Goal: Transaction & Acquisition: Purchase product/service

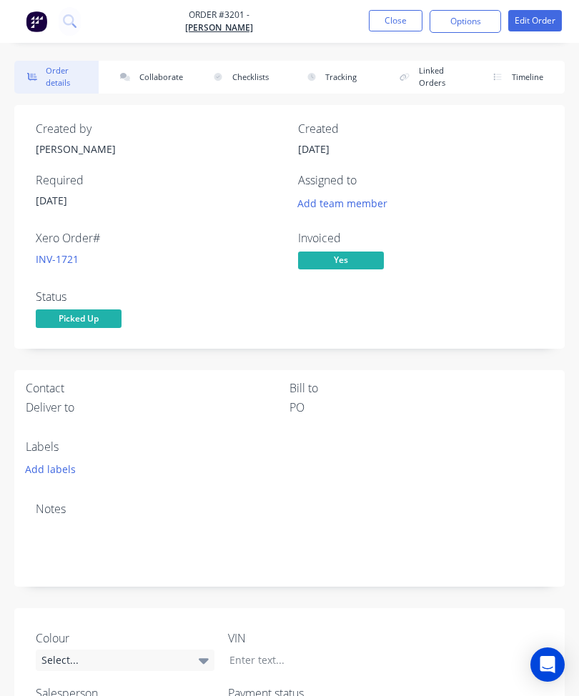
scroll to position [44, 0]
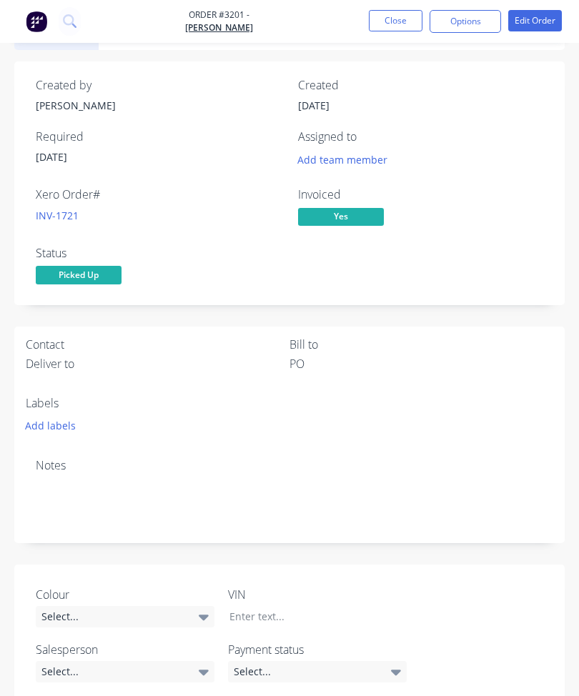
click at [392, 14] on button "Close" at bounding box center [396, 20] width 54 height 21
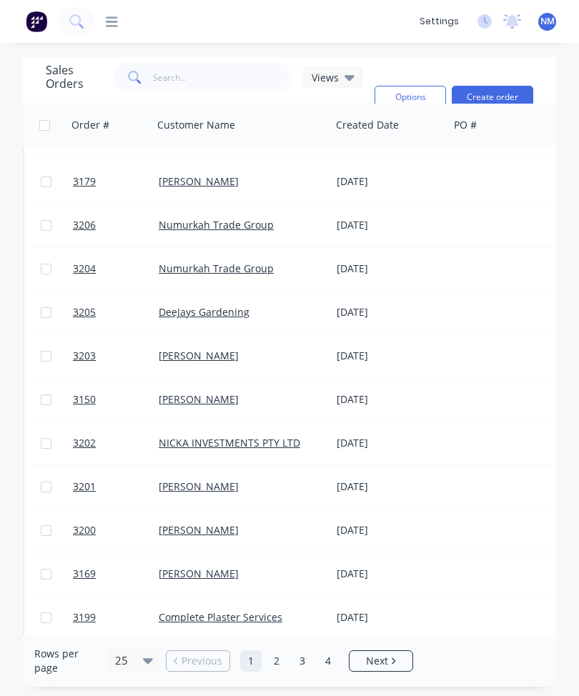
scroll to position [554, 0]
click at [509, 86] on button "Create order" at bounding box center [492, 97] width 81 height 23
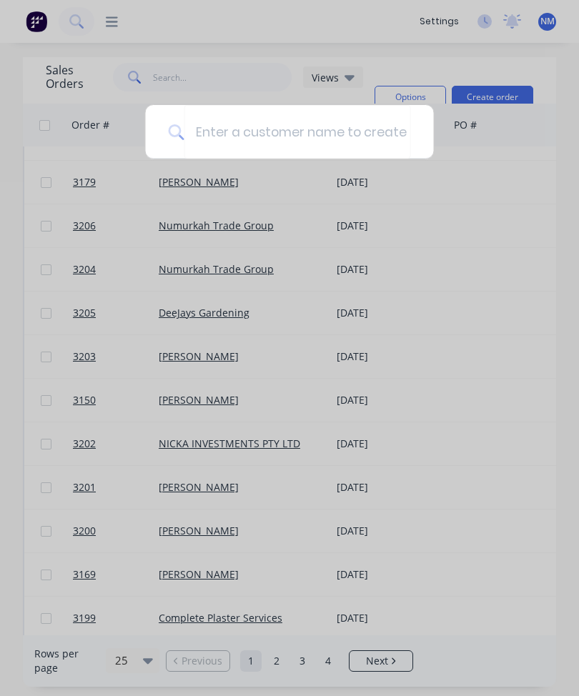
scroll to position [43, 0]
click at [491, 169] on div at bounding box center [289, 348] width 579 height 696
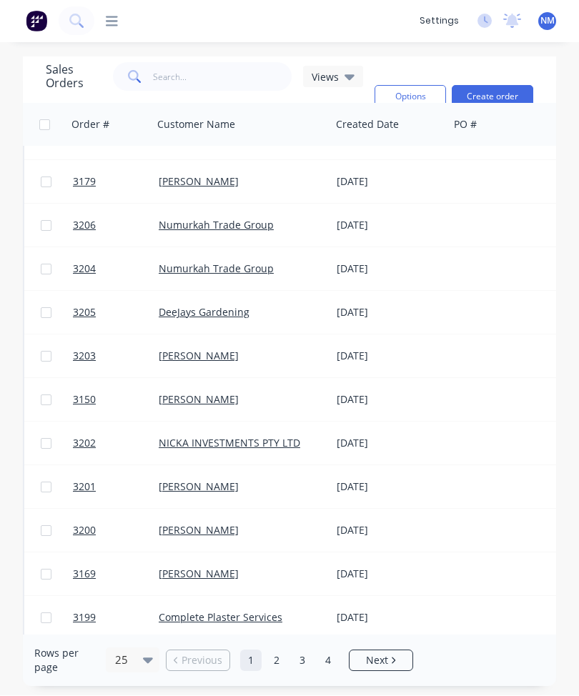
click at [500, 86] on button "Create order" at bounding box center [492, 97] width 81 height 23
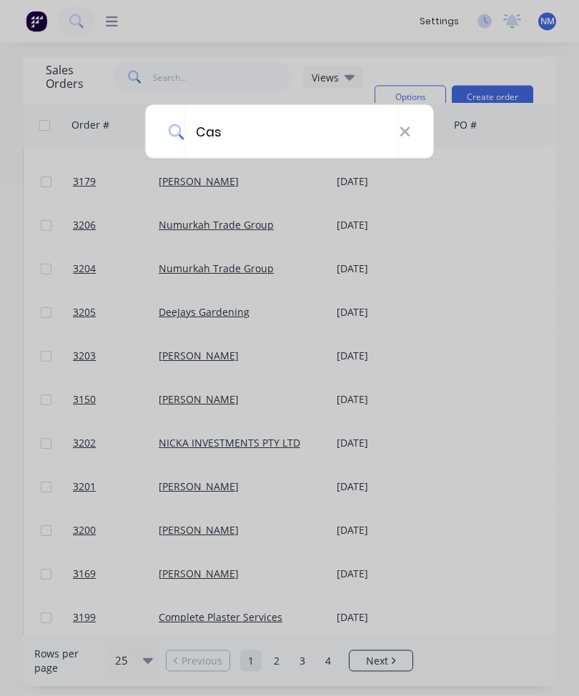
type input "Cash"
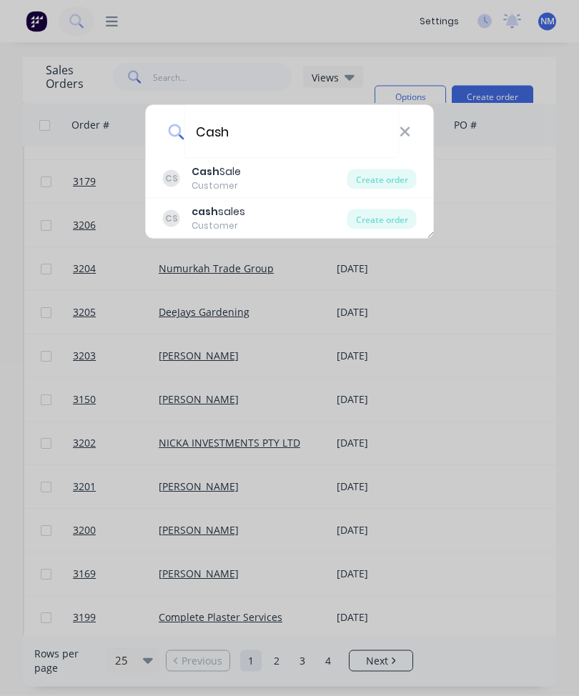
click at [282, 169] on div "CS Cash Sale Customer" at bounding box center [255, 178] width 184 height 28
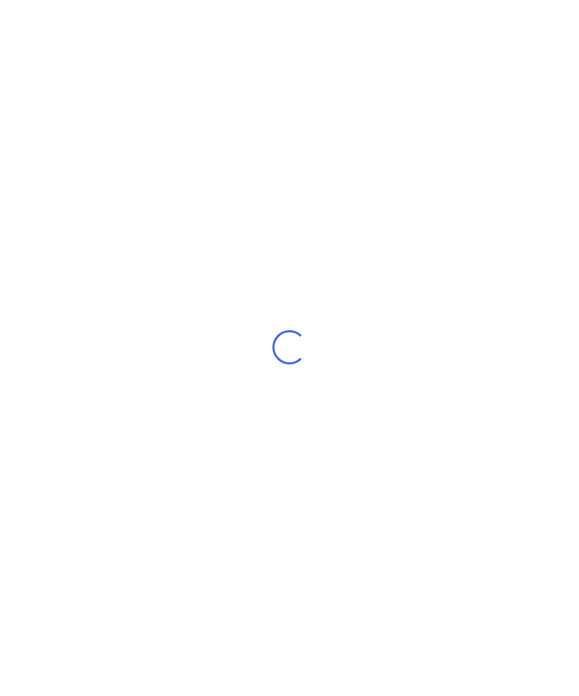
scroll to position [44, 0]
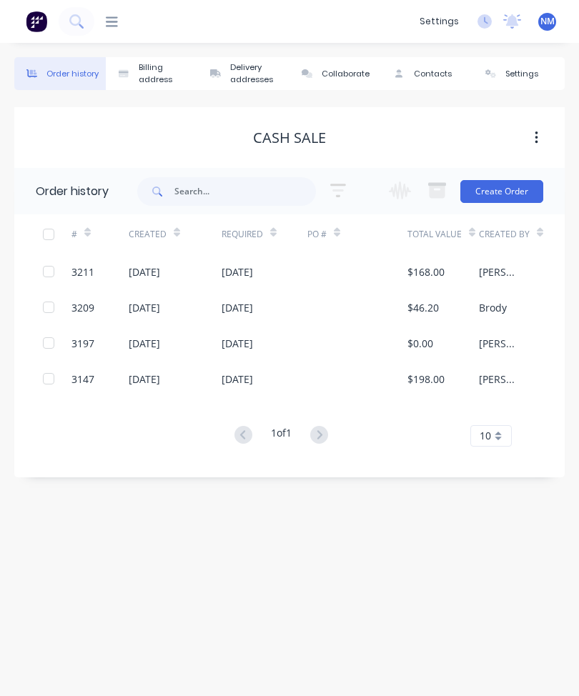
click at [510, 180] on button "Create Order" at bounding box center [501, 191] width 83 height 23
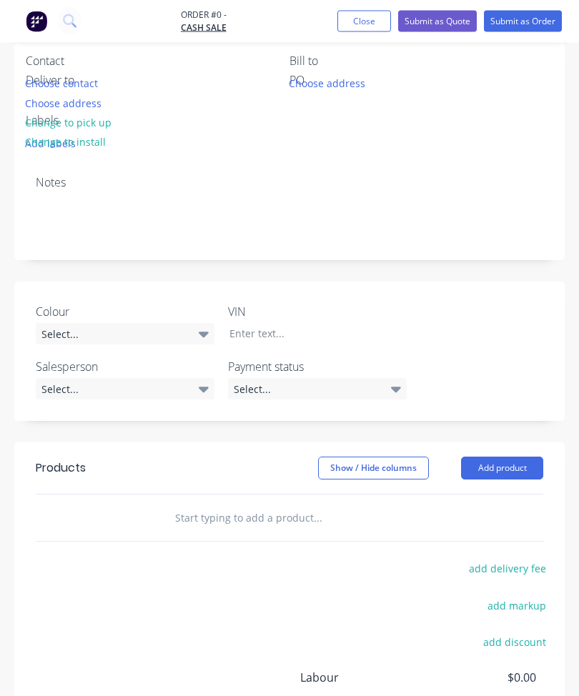
scroll to position [277, 0]
click at [517, 468] on button "Add product" at bounding box center [502, 468] width 82 height 23
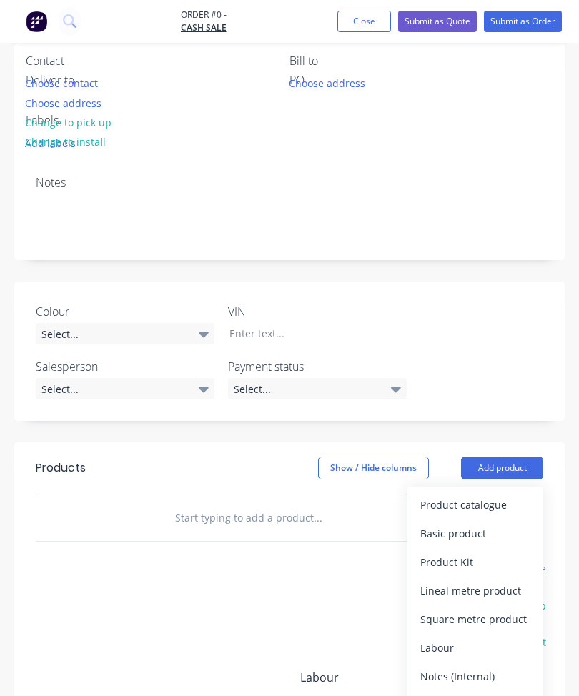
click at [498, 506] on div "Product catalogue" at bounding box center [475, 505] width 110 height 21
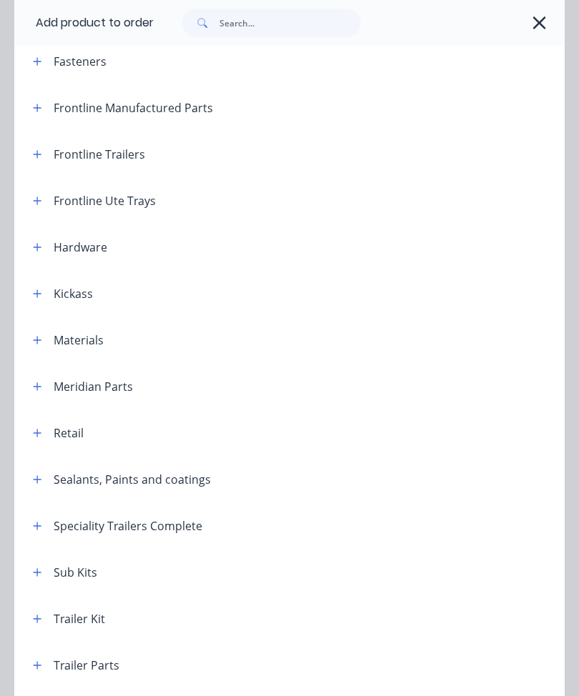
scroll to position [212, 0]
click at [43, 146] on button "button" at bounding box center [38, 153] width 18 height 18
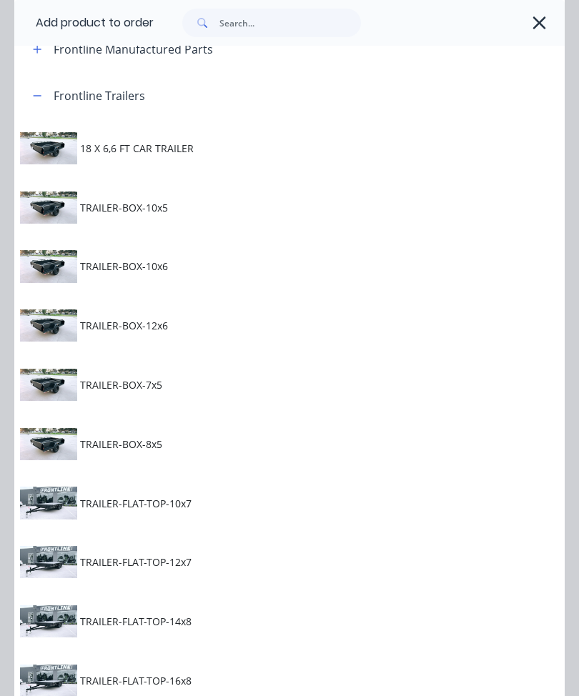
scroll to position [269, 0]
click at [204, 443] on span "TRAILER-BOX-8x5" at bounding box center [273, 444] width 387 height 15
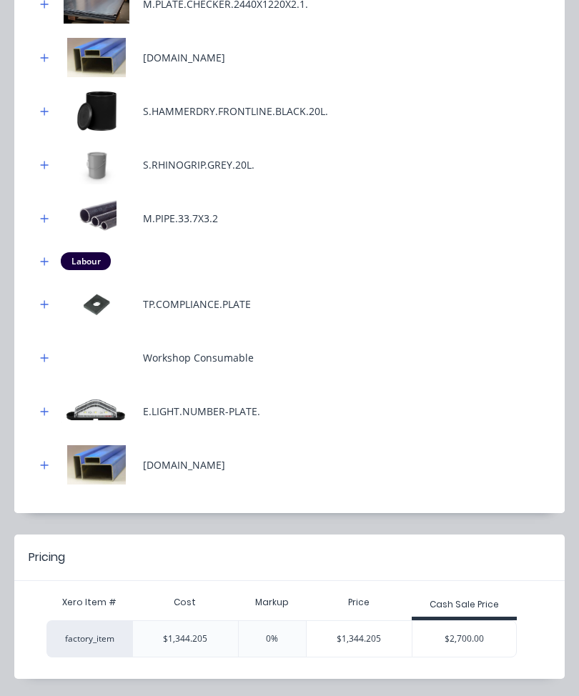
scroll to position [617, 0]
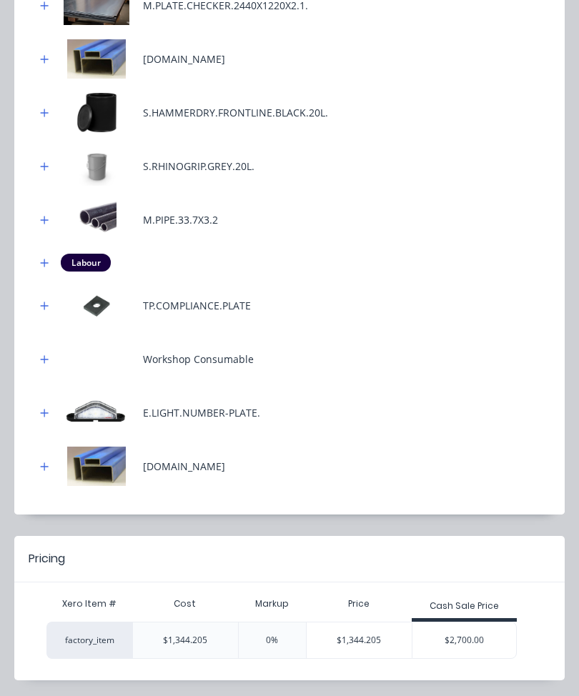
click at [477, 638] on div "$2,700.00" at bounding box center [464, 640] width 104 height 36
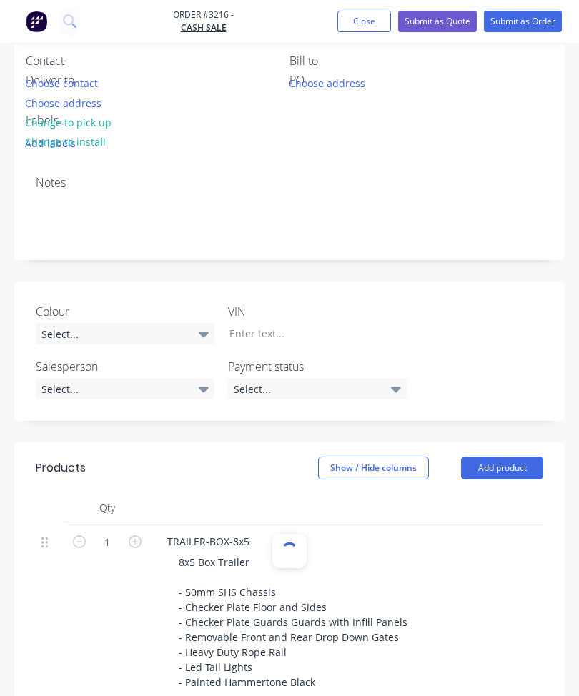
type input "100.86"
type input "$2,700.00"
click at [511, 460] on button "Add product" at bounding box center [502, 468] width 82 height 23
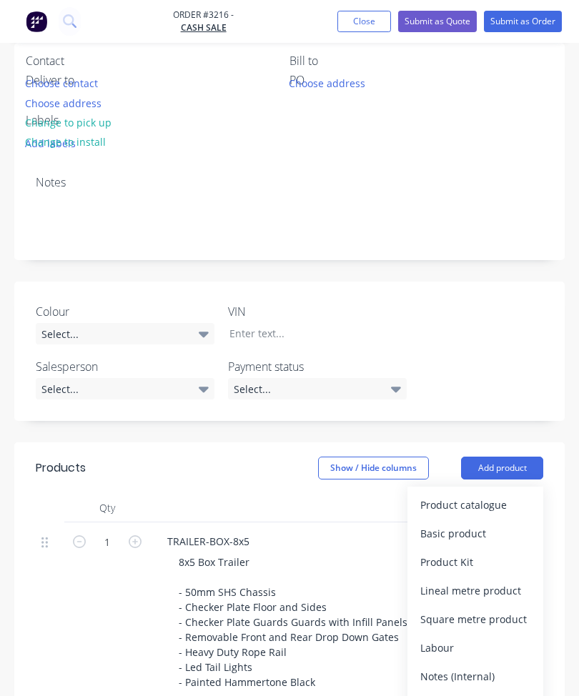
click at [507, 506] on div "Product catalogue" at bounding box center [475, 505] width 110 height 21
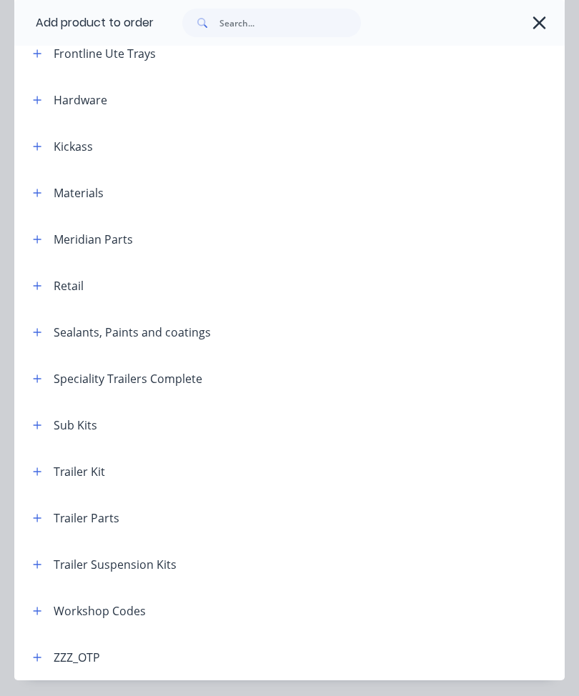
scroll to position [359, 0]
click at [42, 560] on button "button" at bounding box center [38, 564] width 18 height 18
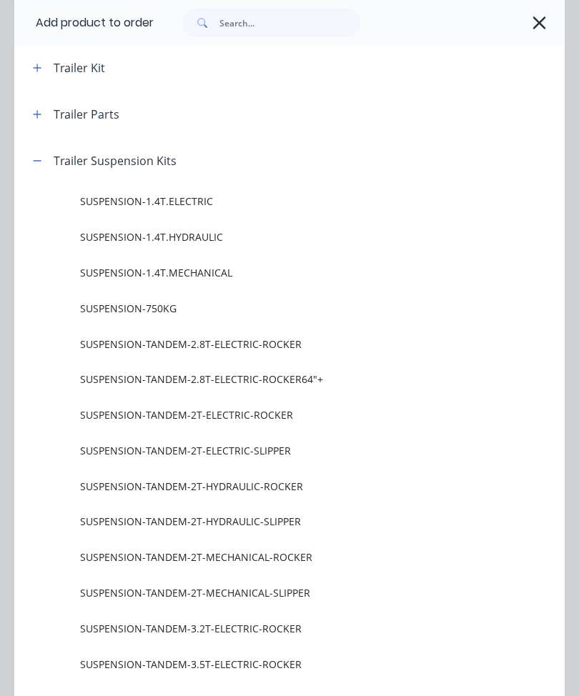
scroll to position [763, 0]
click at [281, 442] on span "SUSPENSION-TANDEM-2T-ELECTRIC-SLIPPER" at bounding box center [273, 449] width 387 height 15
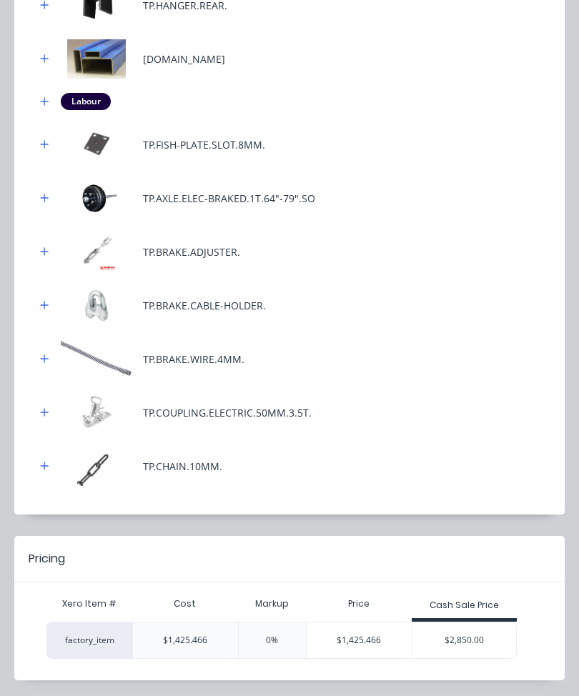
scroll to position [752, 0]
click at [479, 633] on div "$2,850.00" at bounding box center [464, 641] width 104 height 36
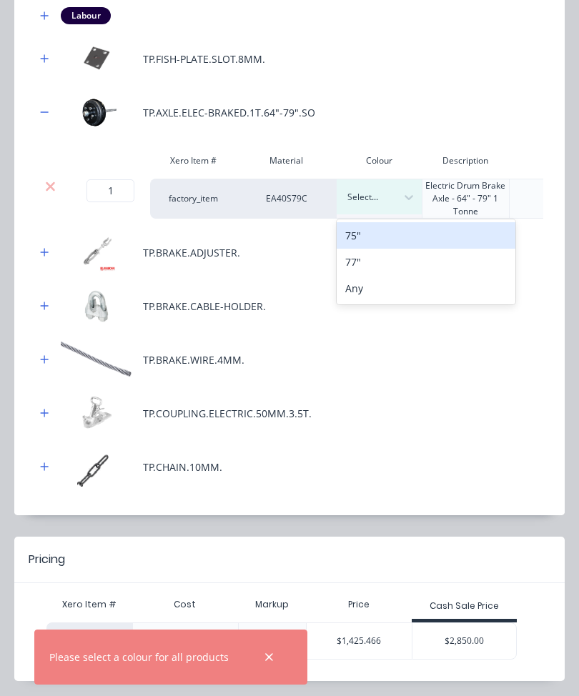
scroll to position [277, 0]
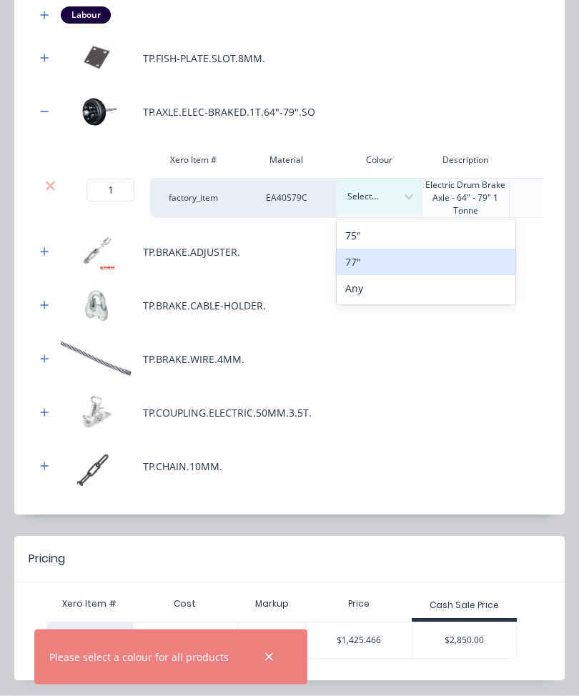
click at [500, 398] on div "TP.COUPLING.ELECTRIC.50MM.3.5T." at bounding box center [289, 413] width 507 height 39
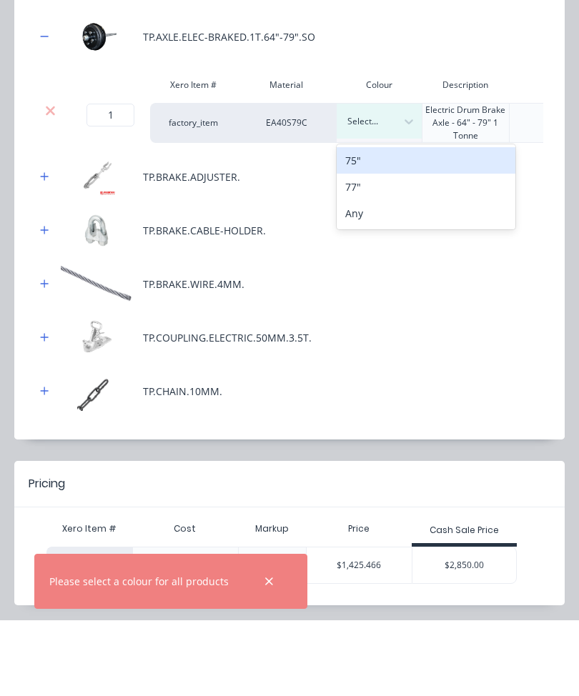
scroll to position [354, 0]
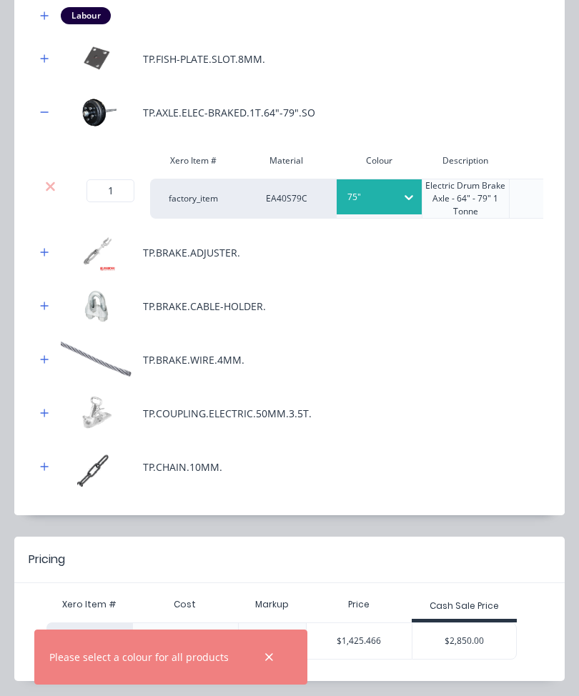
click at [477, 634] on div "$2,850.00" at bounding box center [464, 641] width 104 height 36
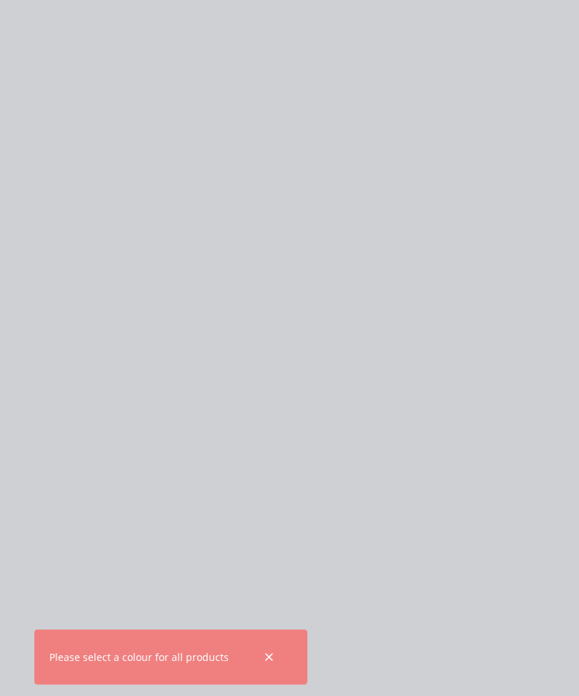
type input "99.93"
type input "$2,850.00"
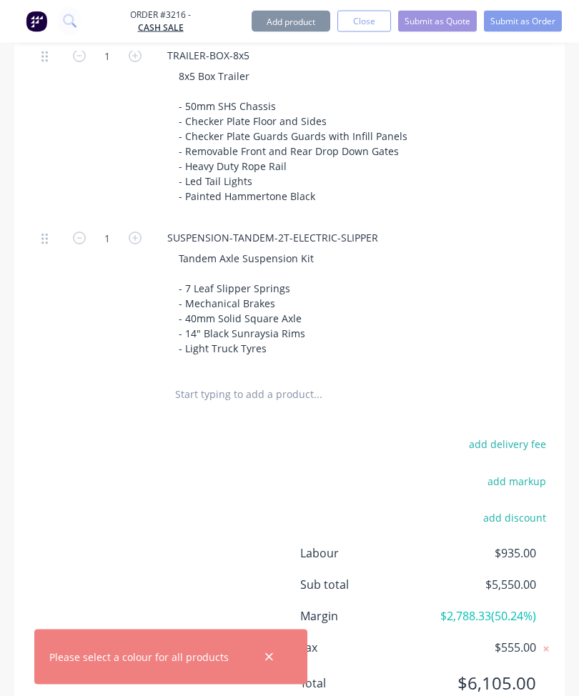
scroll to position [763, 0]
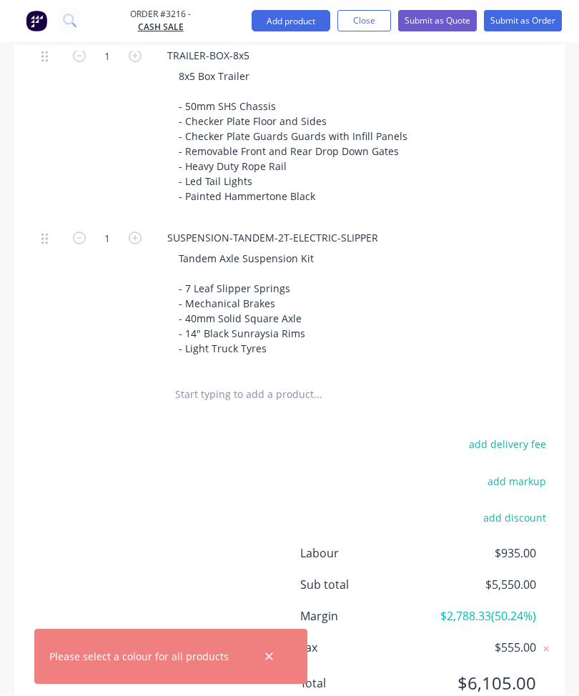
click at [445, 24] on button "Submit as Quote" at bounding box center [437, 21] width 79 height 21
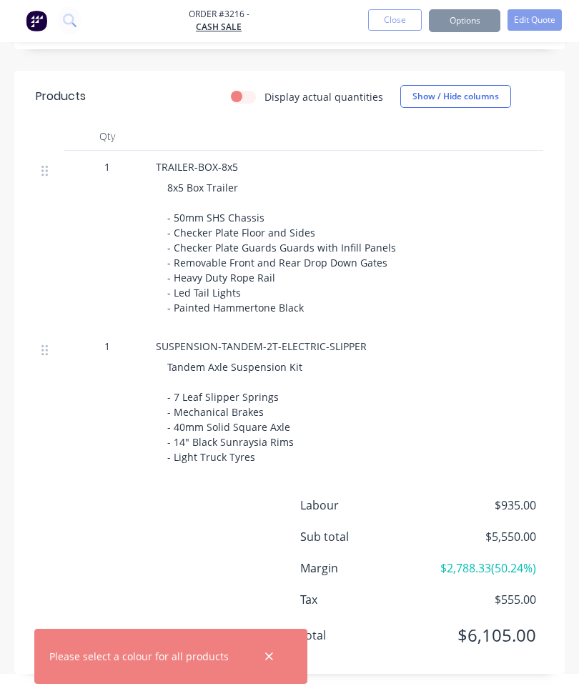
scroll to position [1, 0]
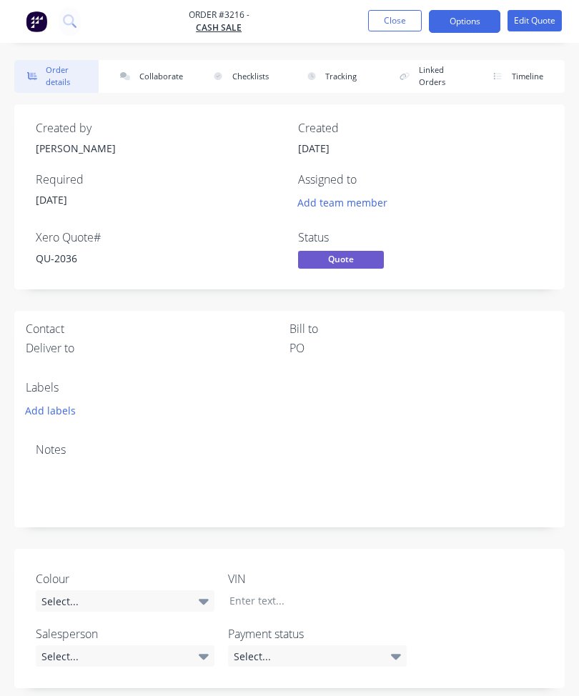
click at [465, 17] on button "Options" at bounding box center [464, 21] width 71 height 23
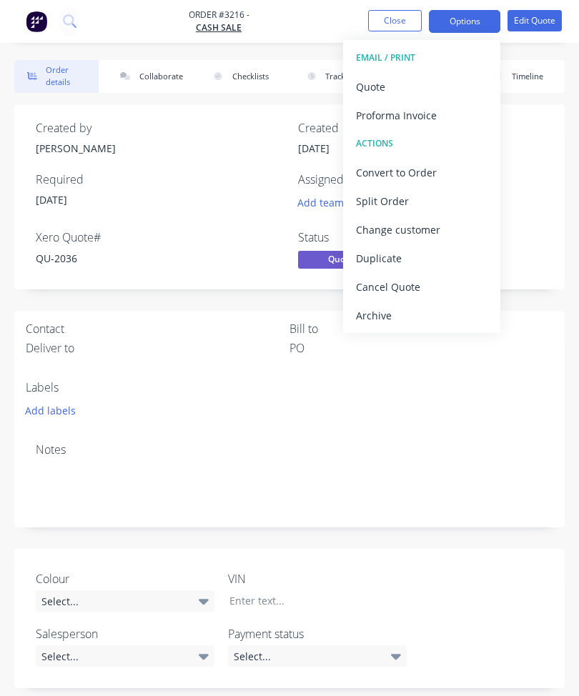
click at [416, 82] on div "Quote" at bounding box center [422, 86] width 132 height 21
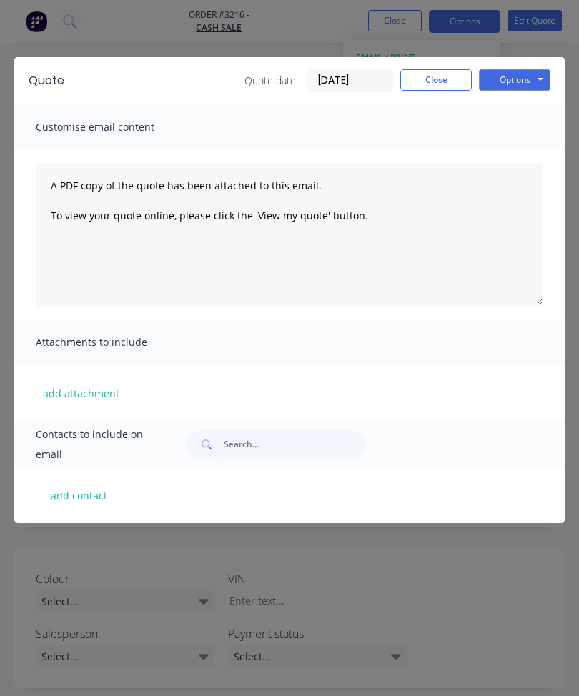
click at [524, 83] on button "Options" at bounding box center [514, 79] width 71 height 21
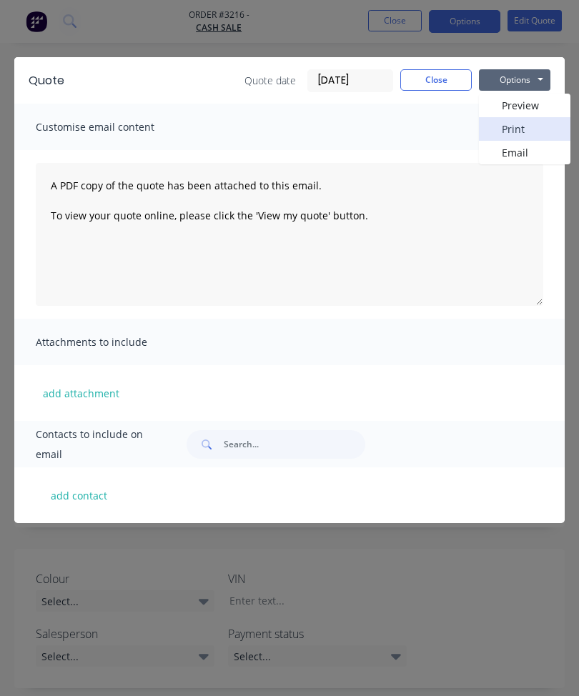
click at [527, 124] on button "Print" at bounding box center [524, 129] width 91 height 24
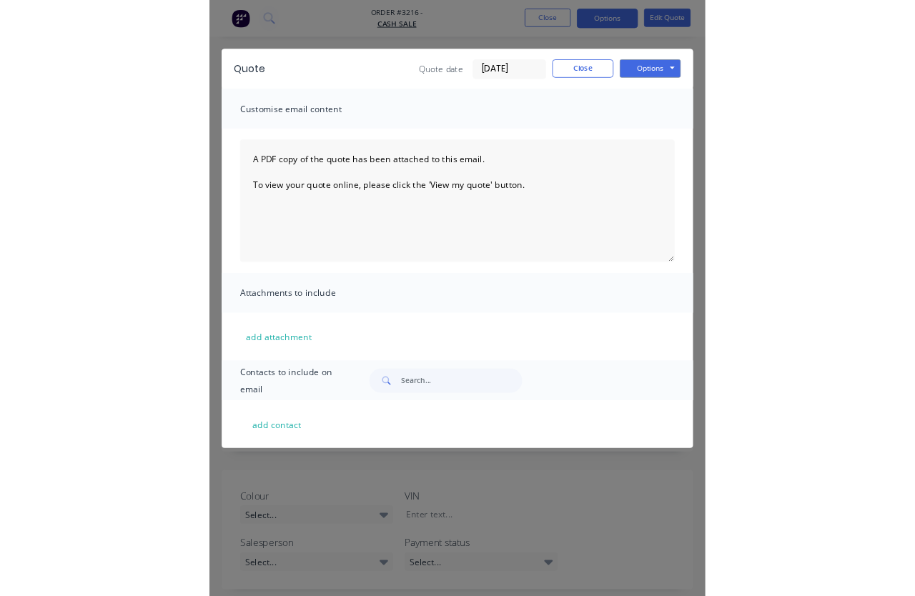
scroll to position [144, 0]
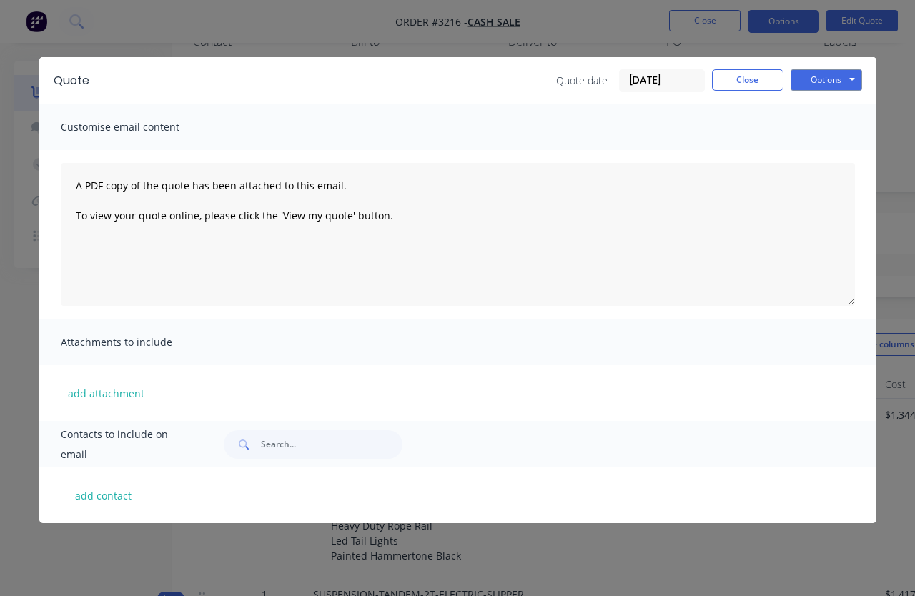
click at [578, 76] on button "Close" at bounding box center [747, 79] width 71 height 21
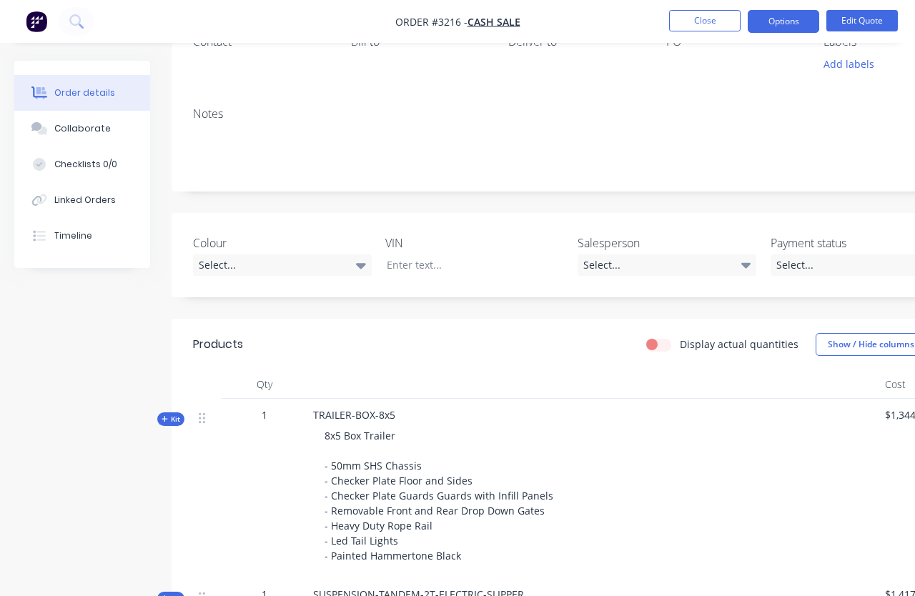
click at [578, 26] on button "Close" at bounding box center [704, 20] width 71 height 21
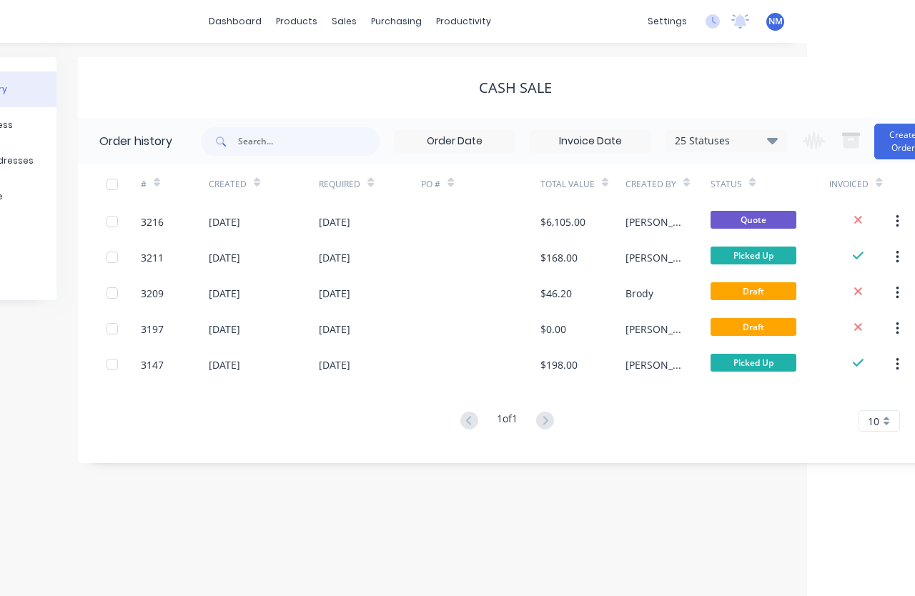
scroll to position [56, 148]
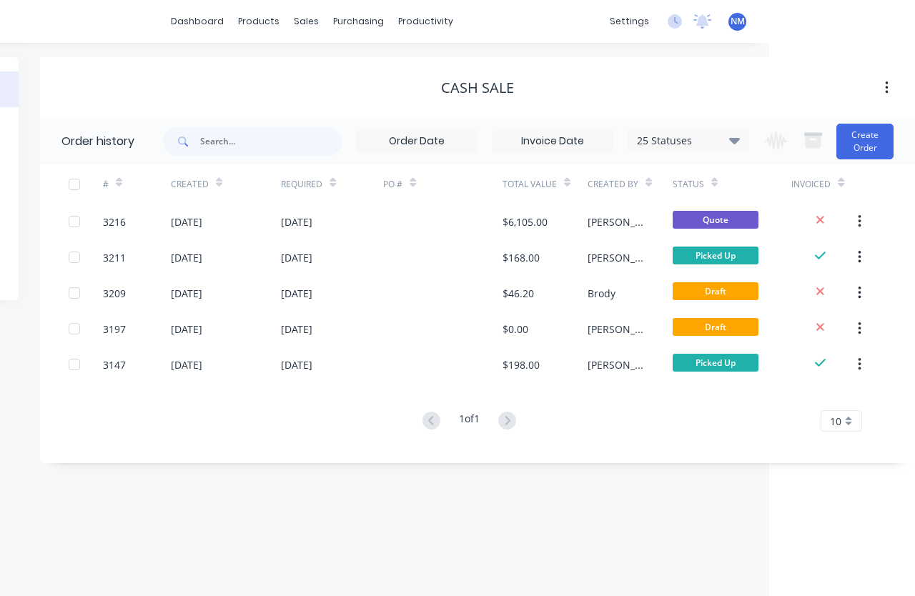
click at [578, 124] on button "Create Order" at bounding box center [864, 142] width 57 height 36
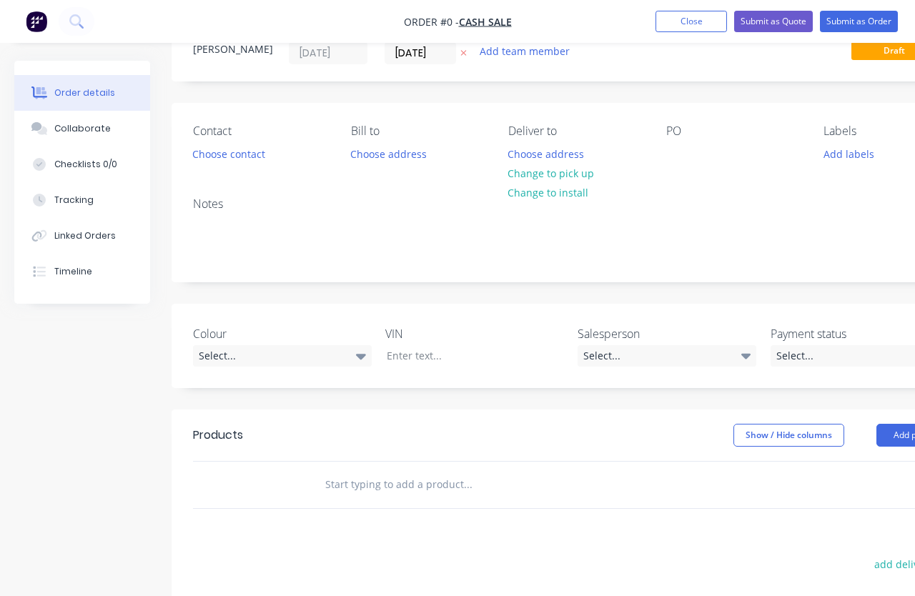
scroll to position [56, 79]
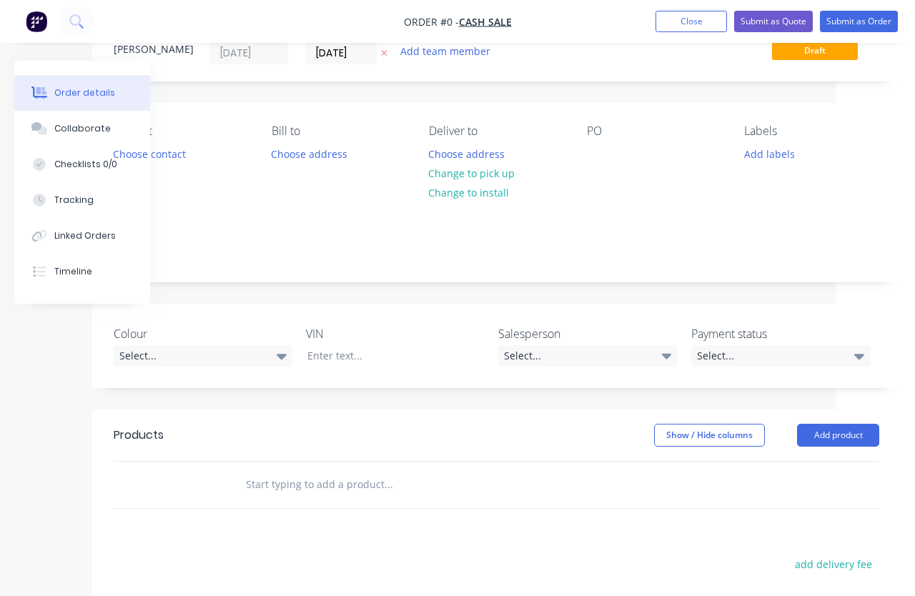
click at [578, 430] on button "Add product" at bounding box center [838, 435] width 82 height 23
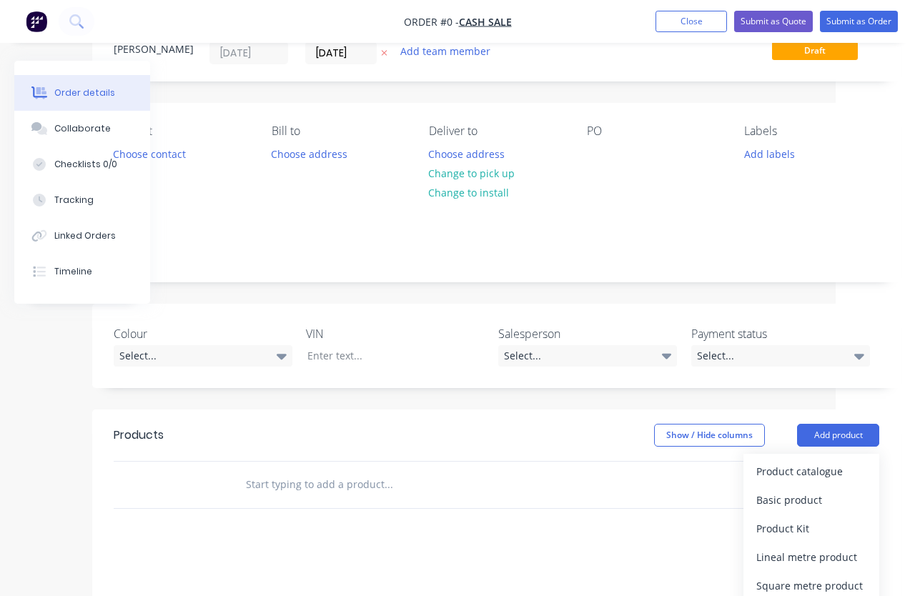
click at [578, 467] on div "Product catalogue" at bounding box center [811, 471] width 110 height 21
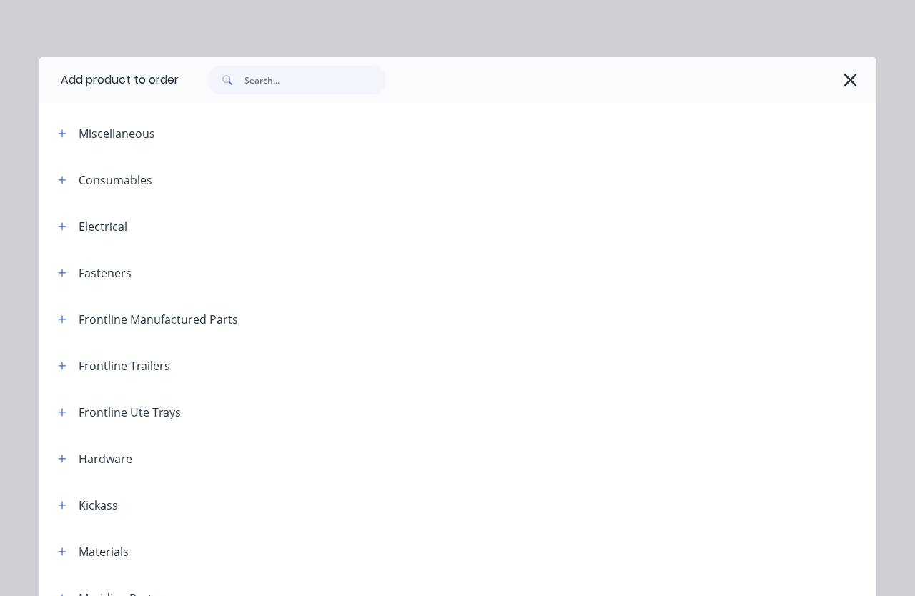
click at [68, 498] on button "button" at bounding box center [63, 505] width 18 height 18
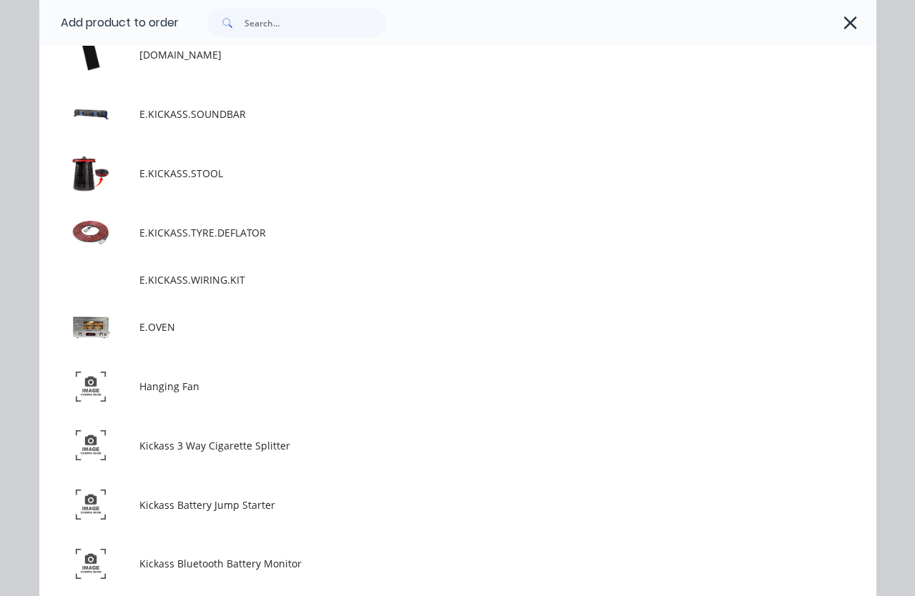
scroll to position [2516, 0]
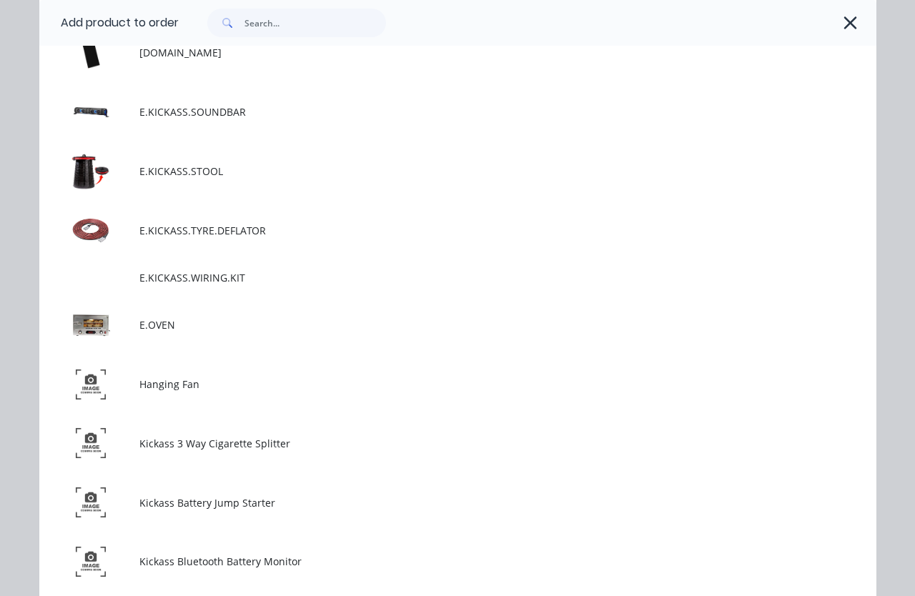
click at [258, 172] on span "E.KICKASS.STOOL" at bounding box center [433, 171] width 589 height 15
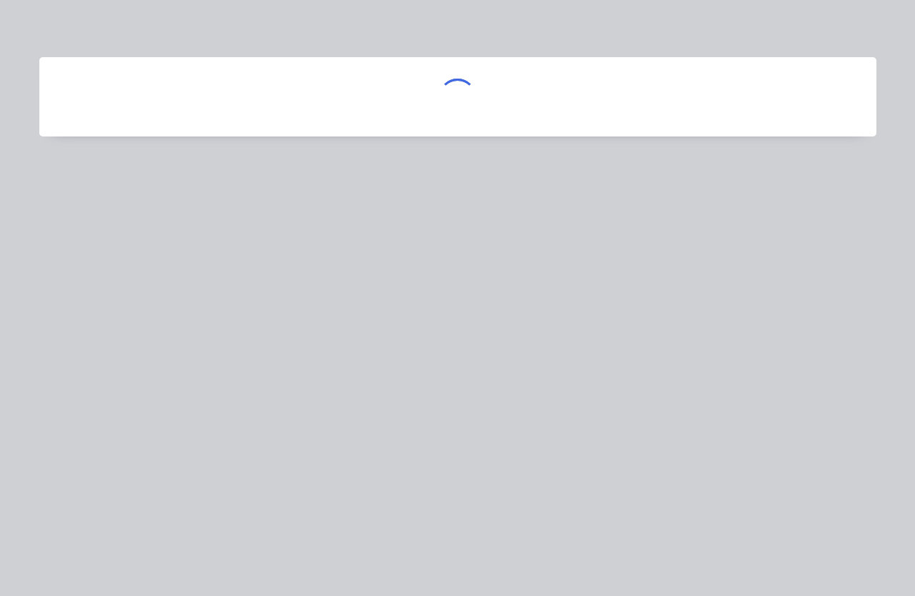
scroll to position [0, 0]
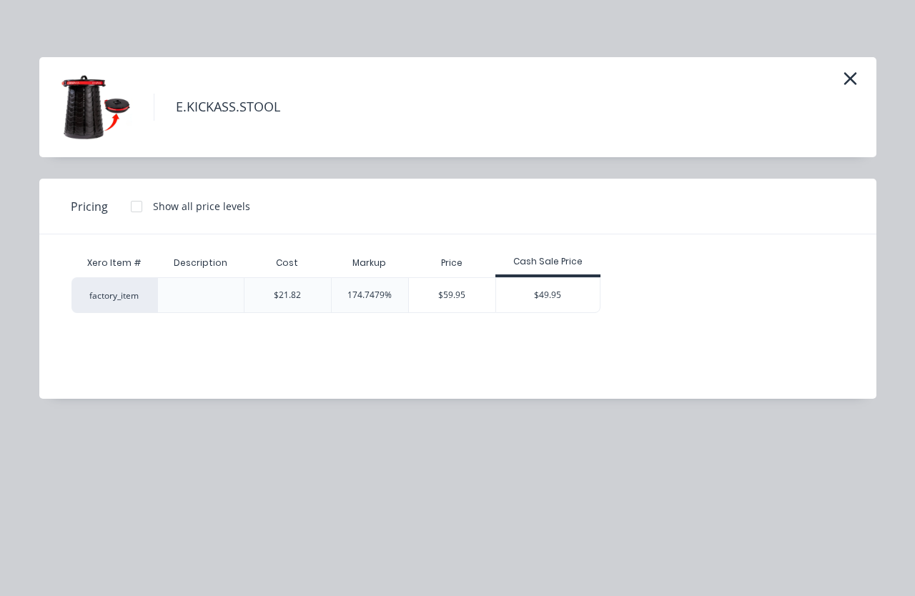
click at [553, 308] on div "$49.95" at bounding box center [548, 295] width 104 height 34
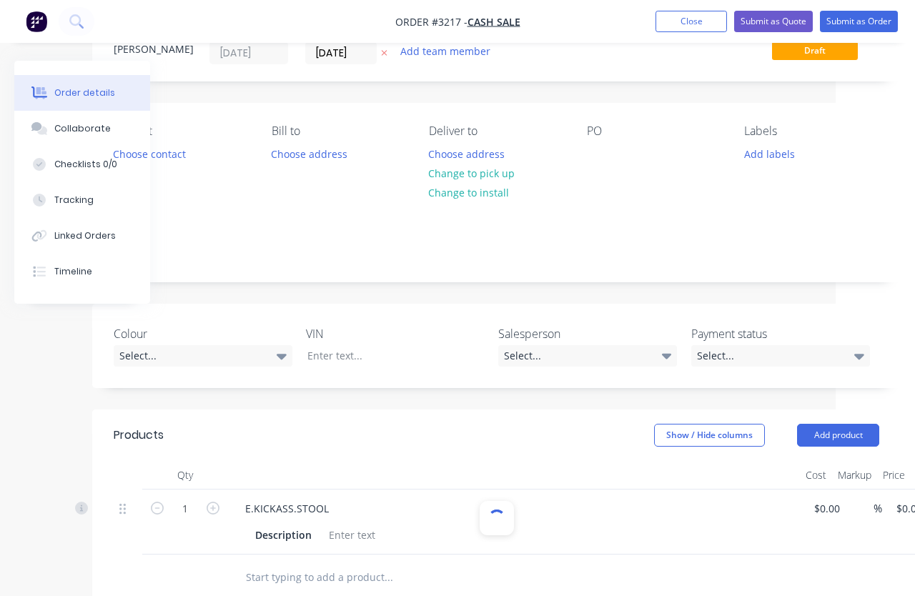
type input "$21.82"
type input "128.92"
type input "$49.95"
click at [578, 23] on button "Submit as Order" at bounding box center [859, 21] width 78 height 21
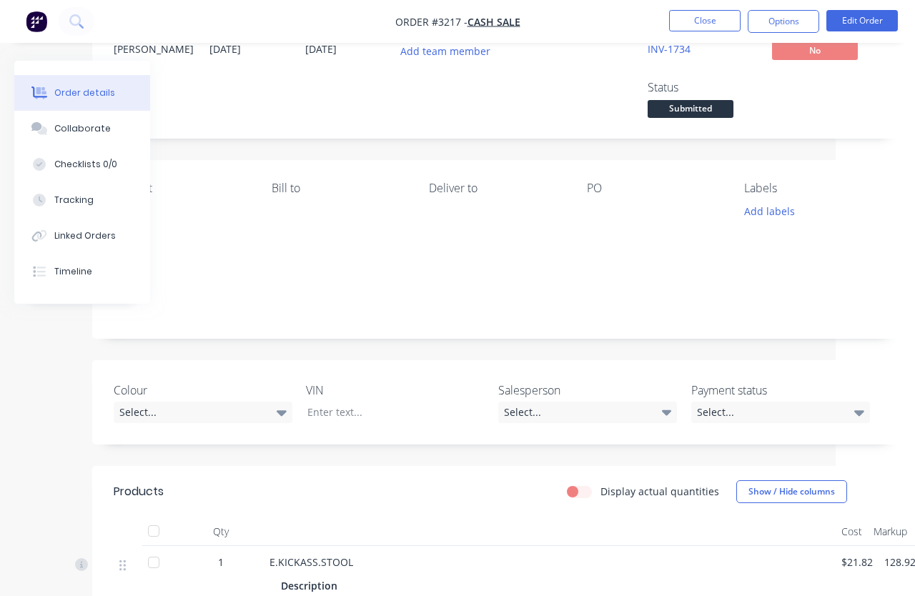
click at [578, 114] on span "Submitted" at bounding box center [691, 109] width 86 height 18
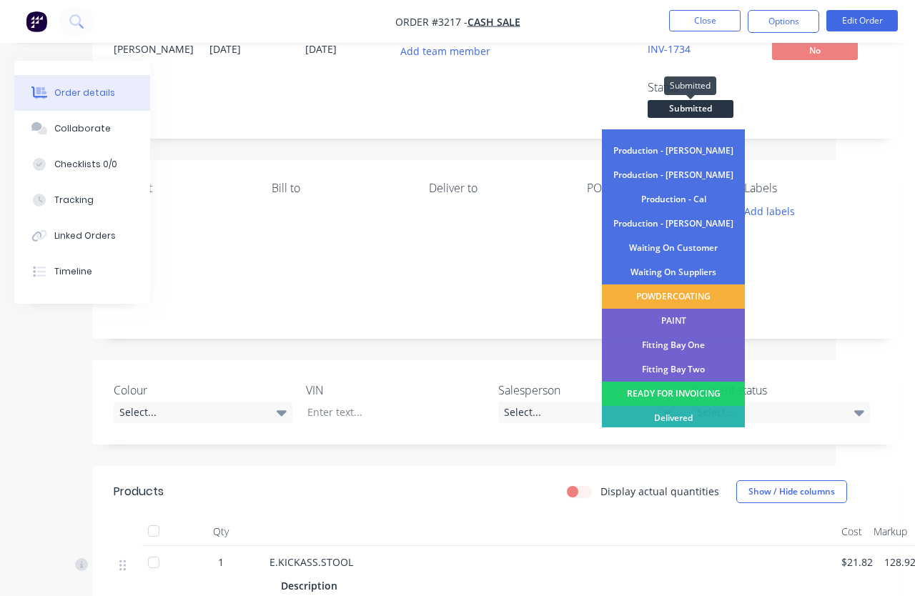
scroll to position [136, 0]
click at [578, 440] on div "Picked Up" at bounding box center [673, 443] width 143 height 24
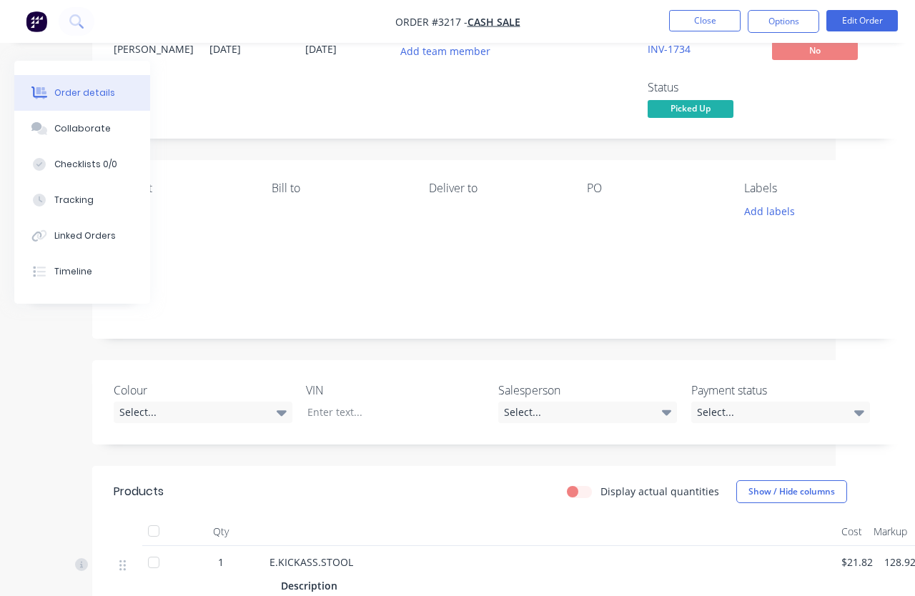
click at [578, 105] on span "Picked Up" at bounding box center [691, 109] width 86 height 18
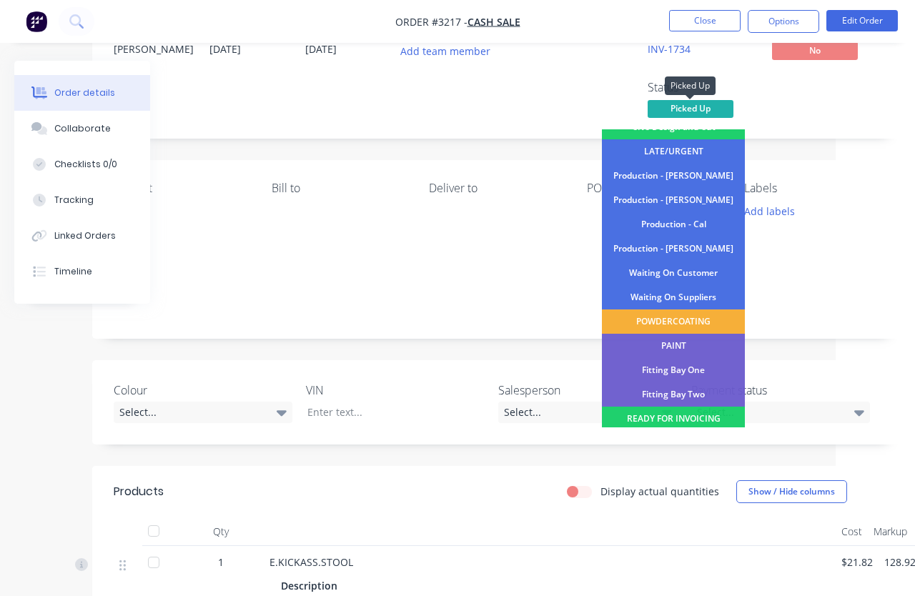
click at [578, 420] on div "READY FOR INVOICING" at bounding box center [673, 419] width 143 height 24
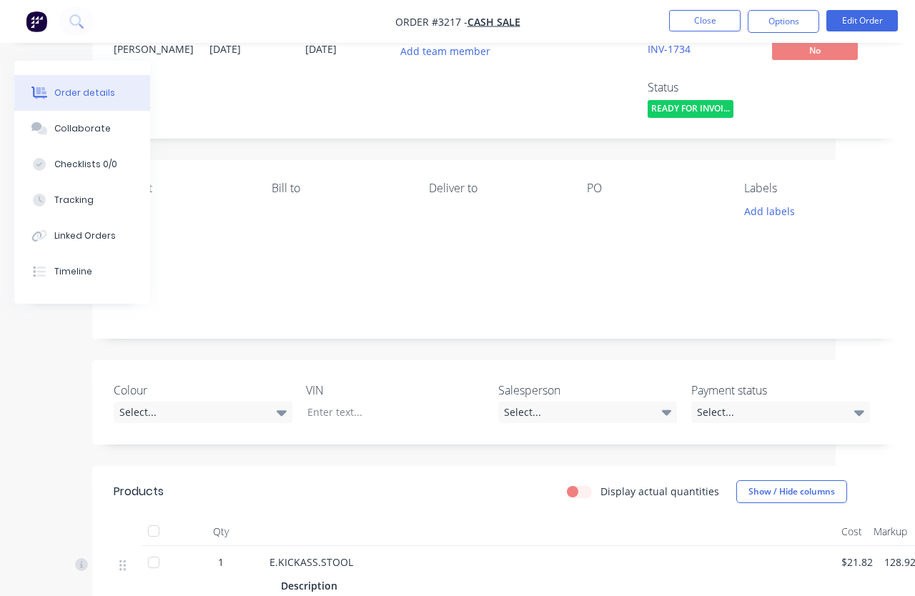
click at [578, 116] on div "Xero Order # INV-1734 Invoiced No Status READY FOR INVOI..." at bounding box center [711, 71] width 335 height 99
click at [578, 17] on button "Close" at bounding box center [704, 20] width 71 height 21
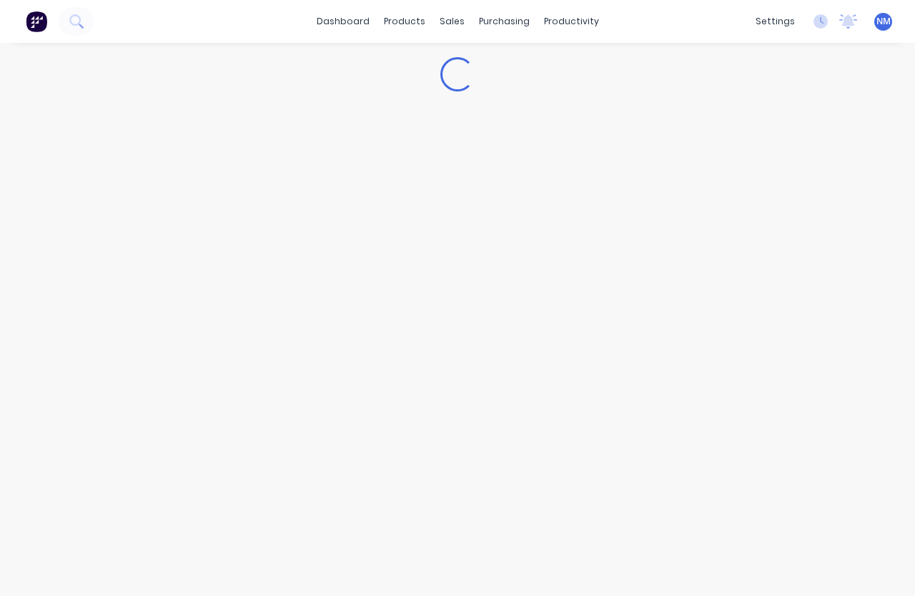
scroll to position [56, 0]
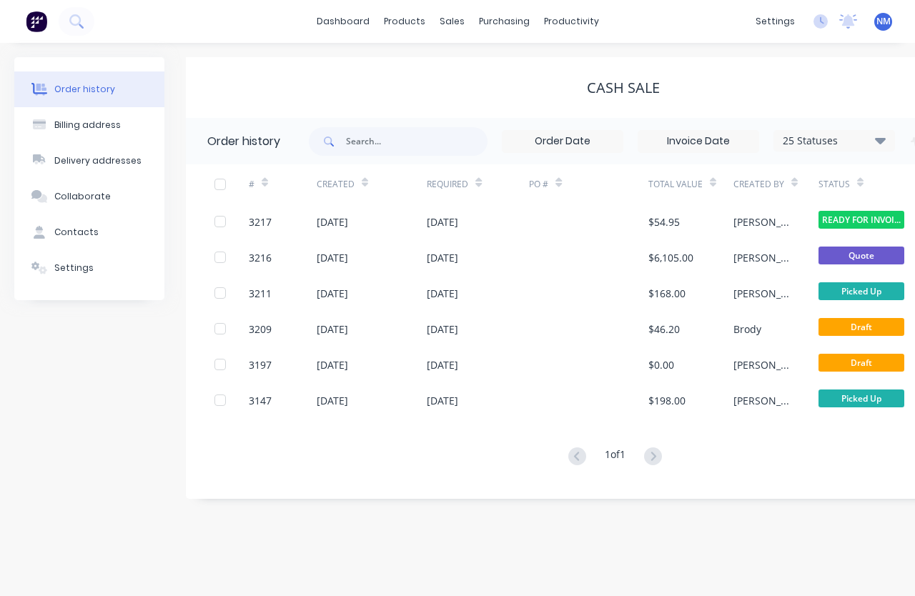
click at [457, 204] on div "[DATE]" at bounding box center [478, 222] width 102 height 36
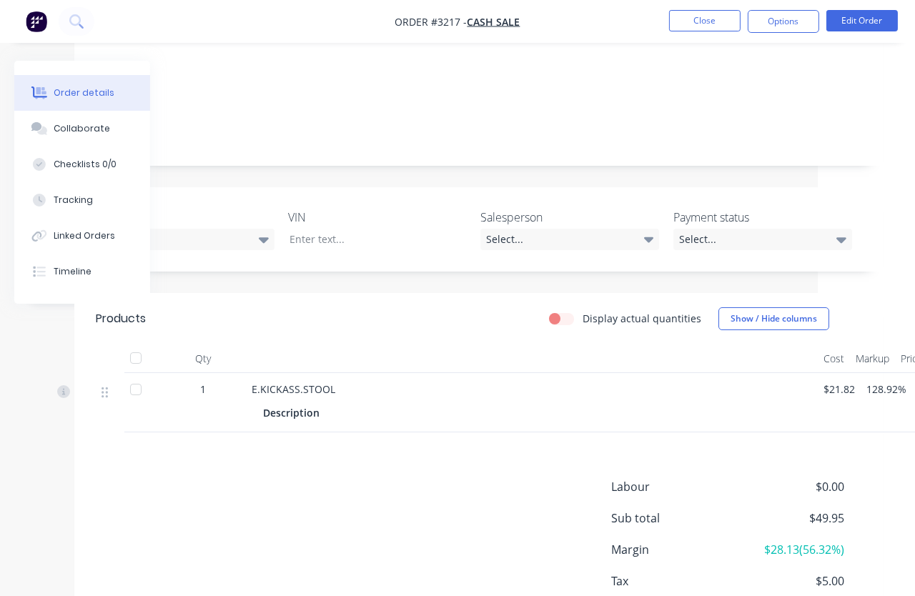
scroll to position [229, 179]
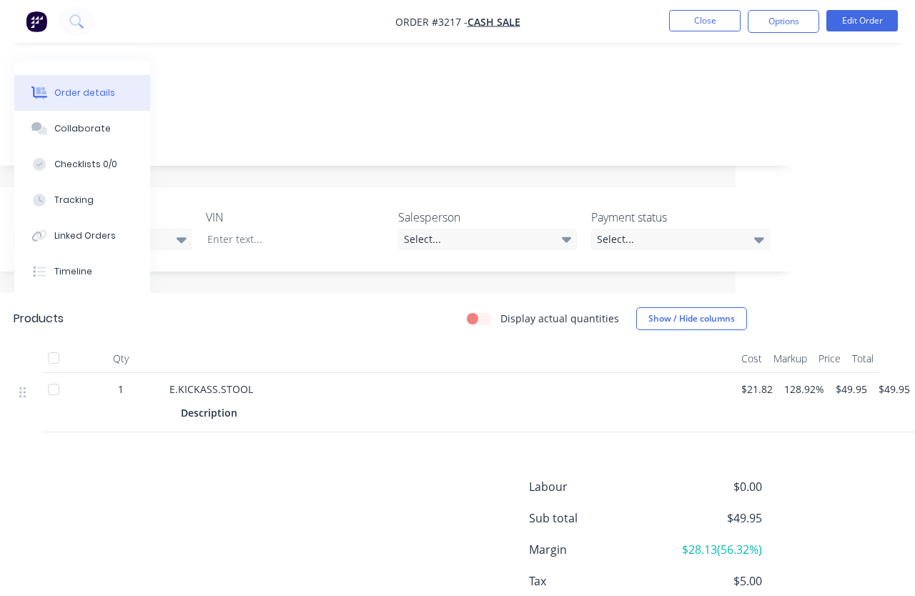
click at [578, 388] on span "$49.95" at bounding box center [850, 389] width 31 height 15
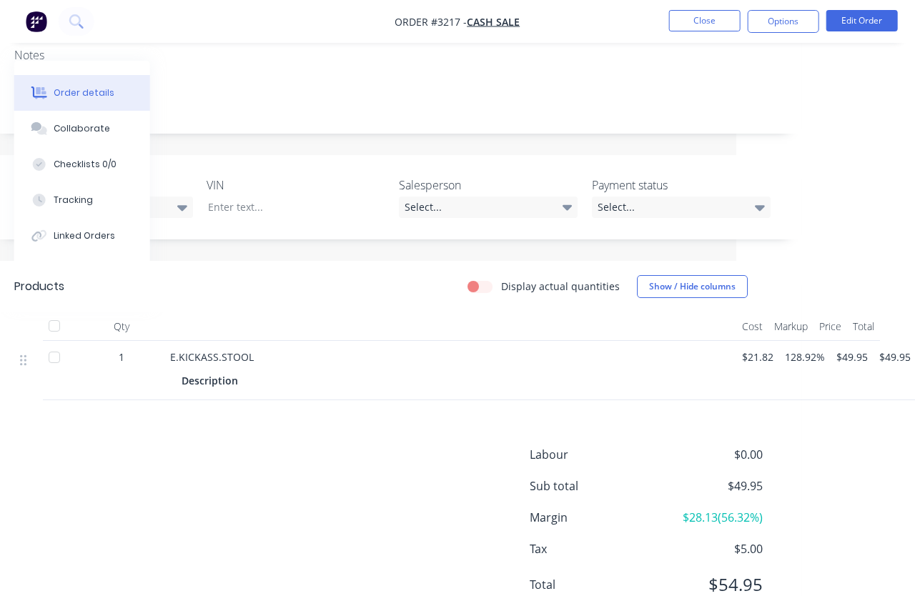
scroll to position [260, 179]
click at [578, 585] on span "$54.95" at bounding box center [709, 585] width 106 height 26
click at [578, 15] on button "Close" at bounding box center [704, 20] width 71 height 21
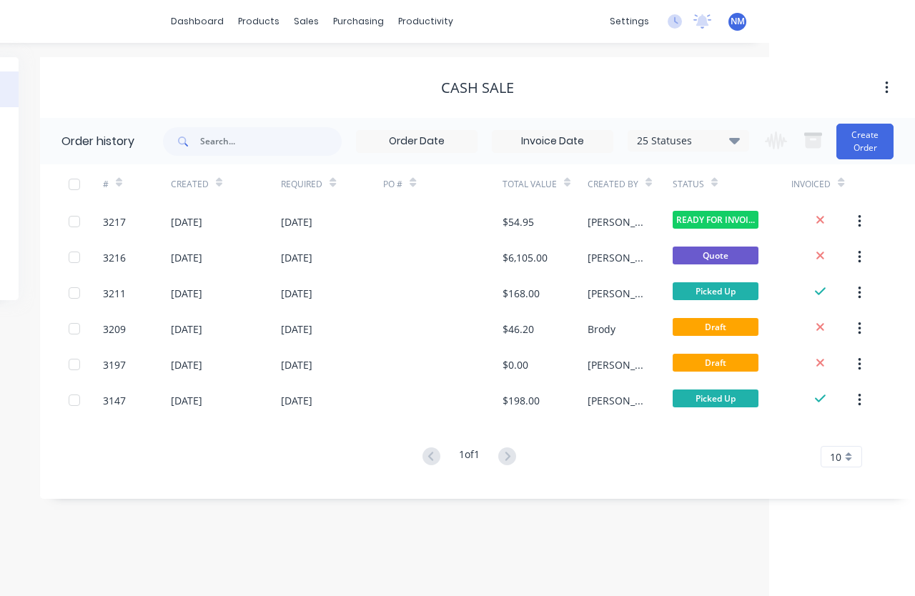
scroll to position [26, 148]
click at [578, 124] on button "Create Order" at bounding box center [864, 142] width 57 height 36
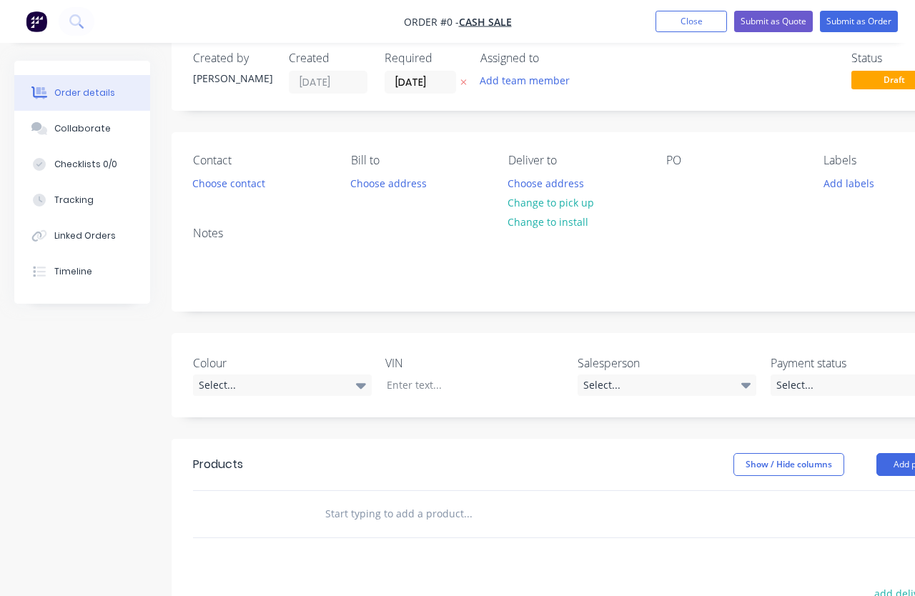
click at [578, 472] on button "Add product" at bounding box center [917, 464] width 82 height 23
click at [578, 505] on div "Product catalogue" at bounding box center [890, 500] width 110 height 21
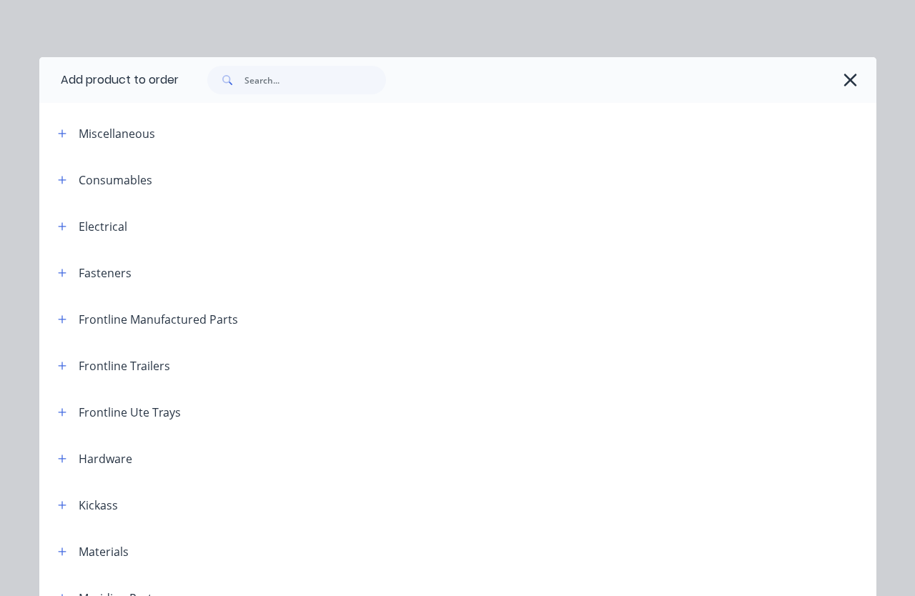
click at [67, 499] on button "button" at bounding box center [63, 505] width 18 height 18
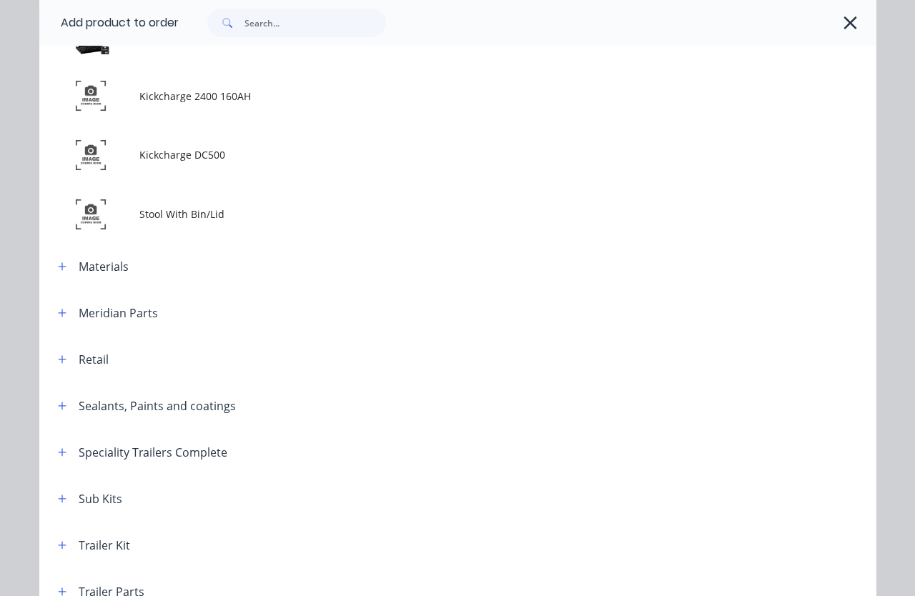
scroll to position [3516, 0]
click at [232, 209] on span "Stool With Bin/Lid" at bounding box center [433, 213] width 589 height 15
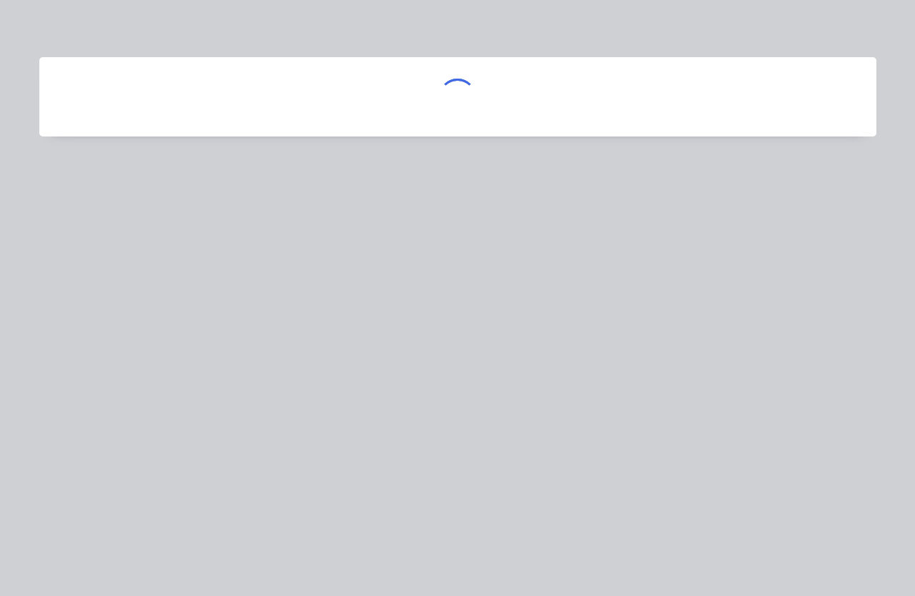
scroll to position [0, 0]
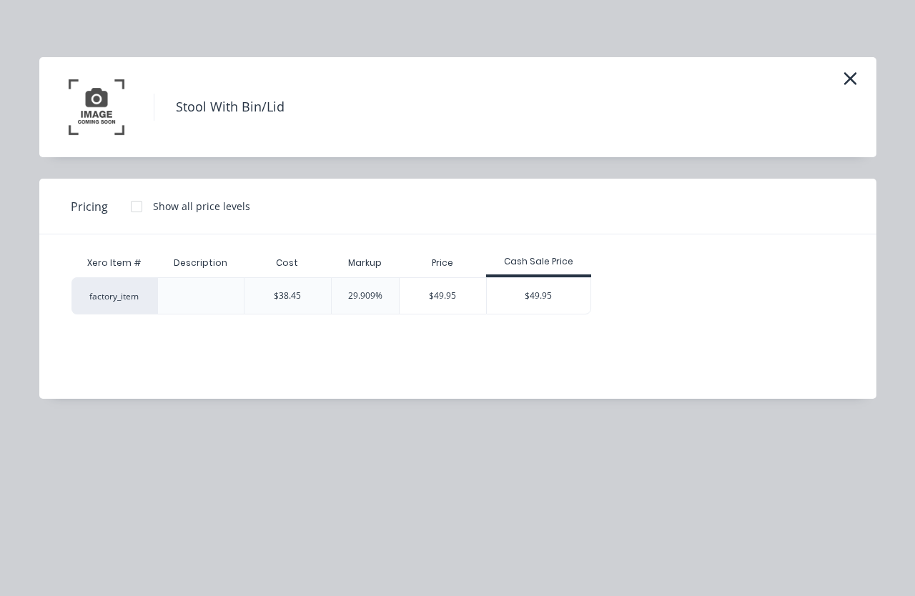
click at [522, 286] on div "$49.95" at bounding box center [539, 296] width 104 height 36
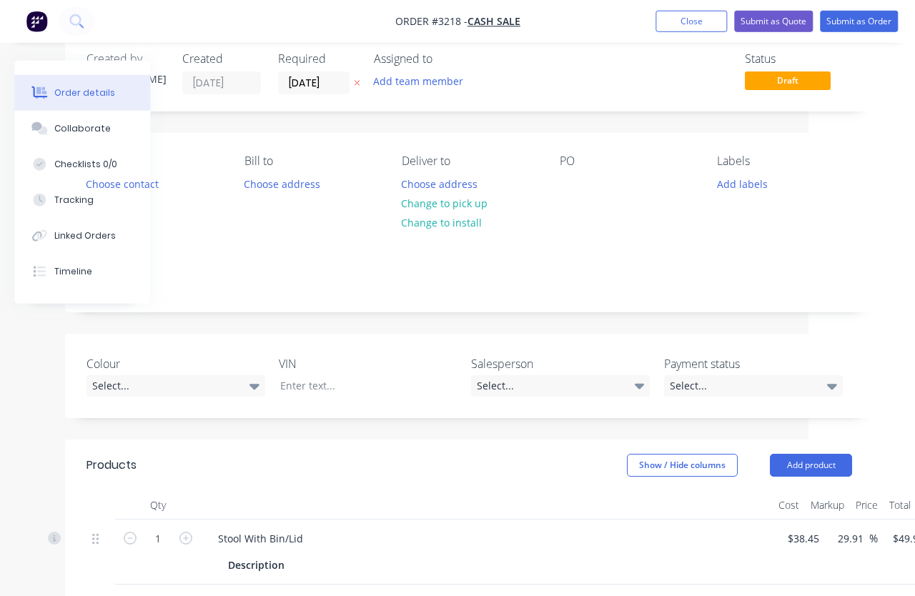
scroll to position [26, 209]
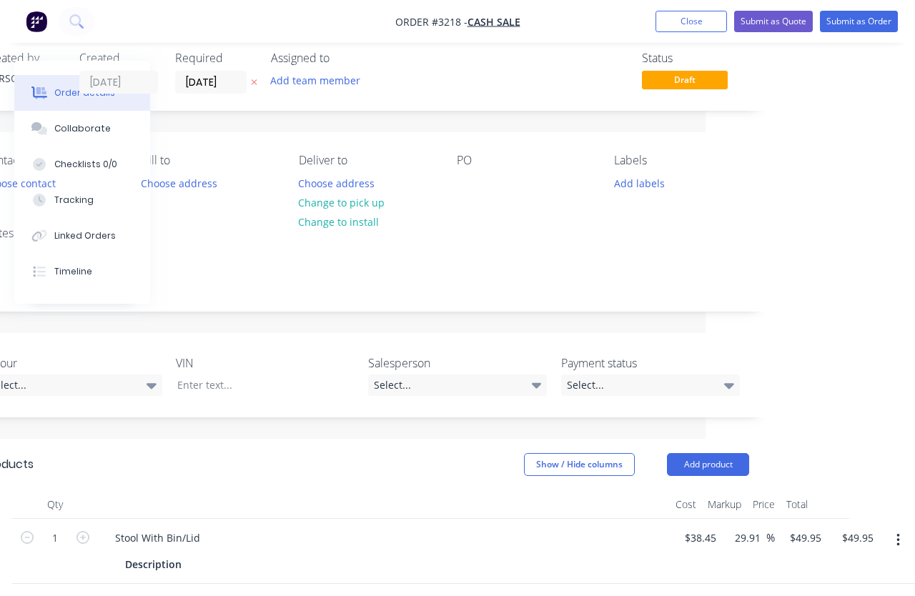
click at [578, 23] on button "Submit as Order" at bounding box center [859, 21] width 78 height 21
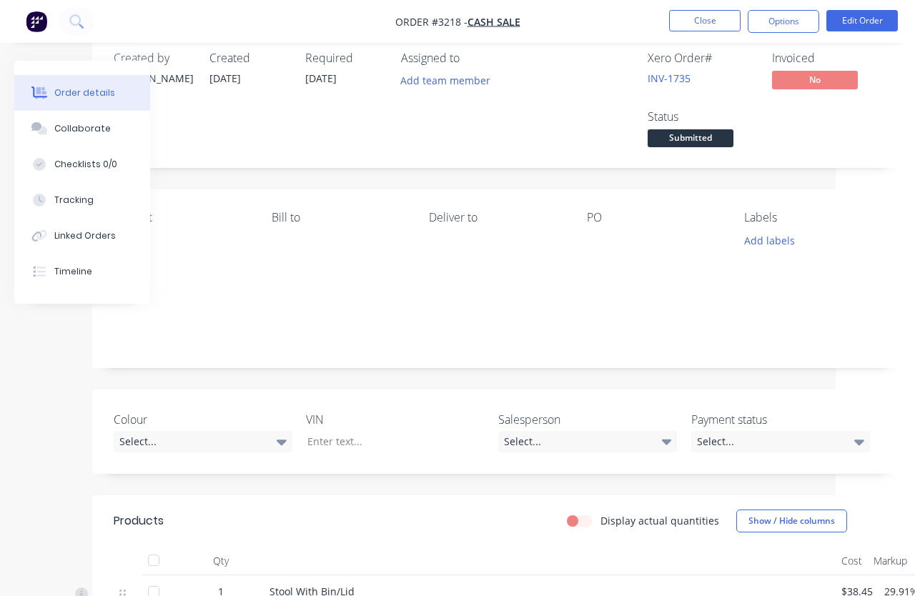
click at [578, 138] on span "Submitted" at bounding box center [691, 138] width 86 height 18
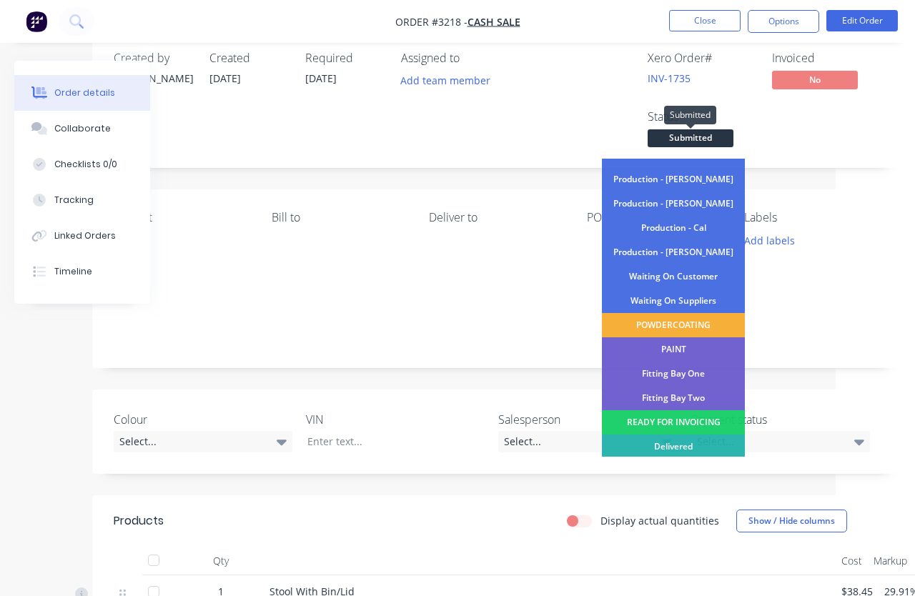
scroll to position [136, 0]
click at [578, 431] on div "READY FOR INVOICING" at bounding box center [673, 424] width 143 height 24
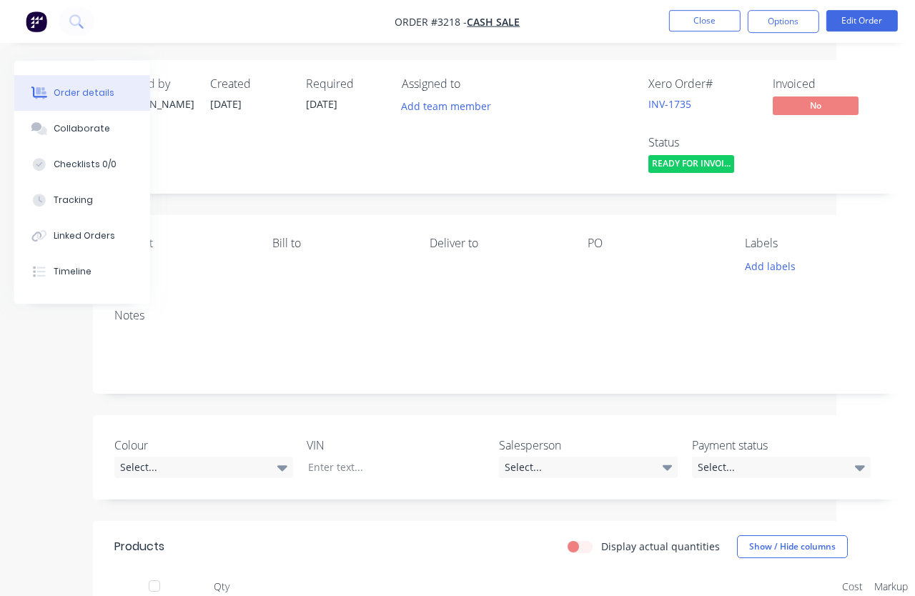
scroll to position [0, 79]
click at [578, 15] on button "Close" at bounding box center [704, 20] width 71 height 21
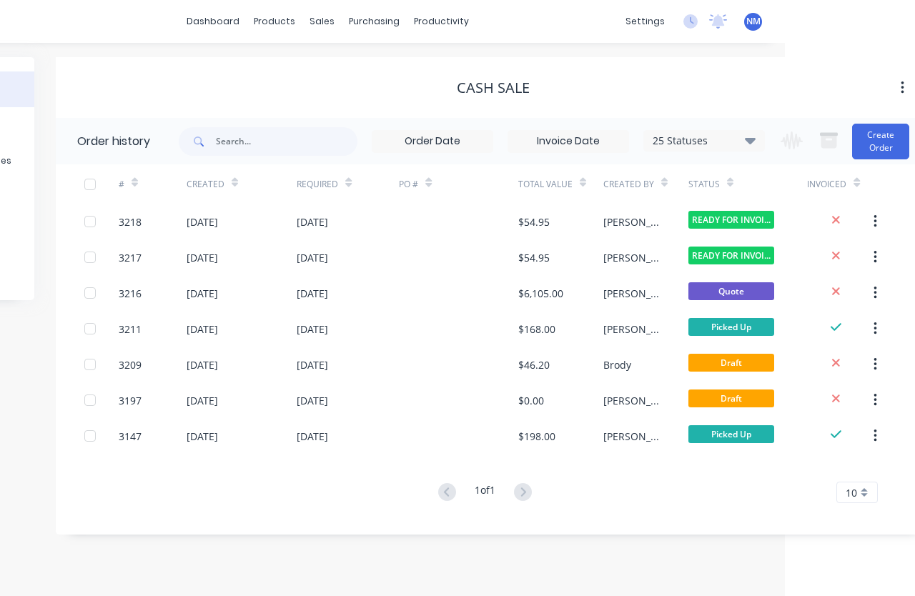
scroll to position [0, 148]
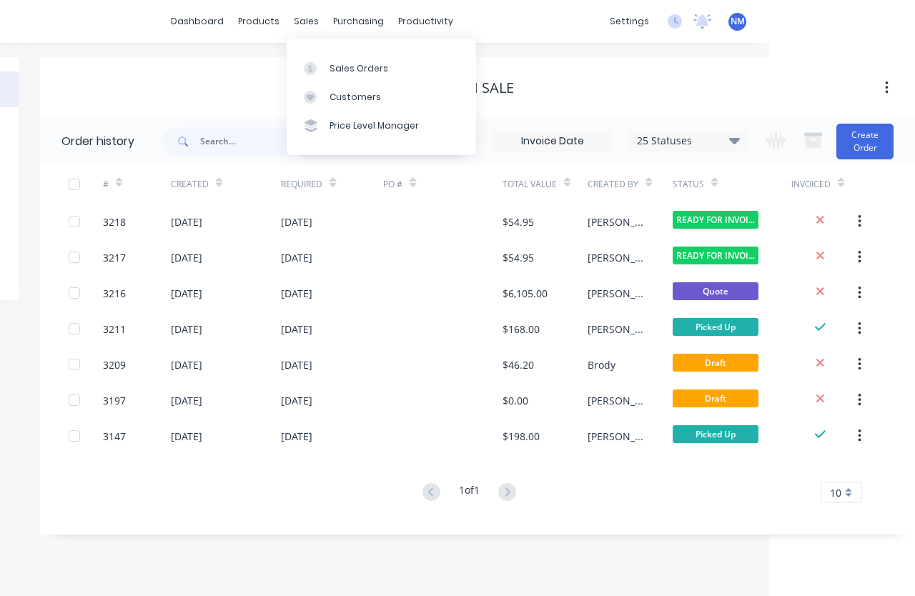
click at [384, 93] on link "Customers" at bounding box center [381, 97] width 189 height 29
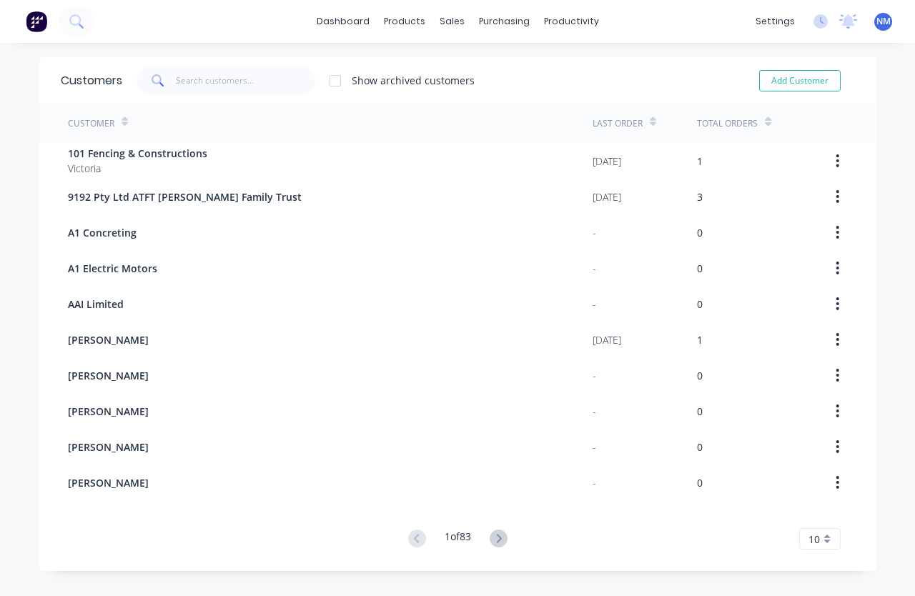
click at [578, 84] on button "Add Customer" at bounding box center [799, 80] width 81 height 21
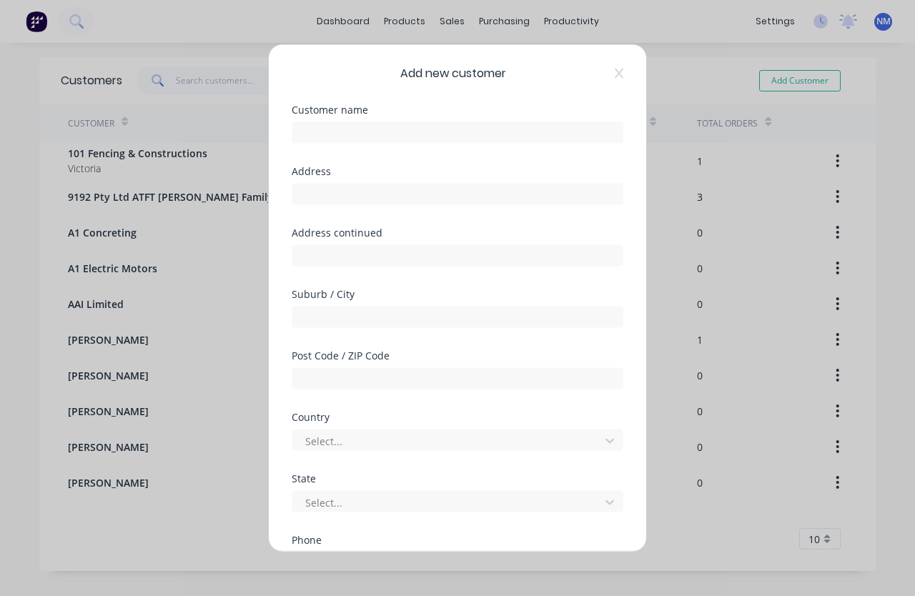
select select "AU"
click at [429, 122] on input "text" at bounding box center [458, 132] width 332 height 21
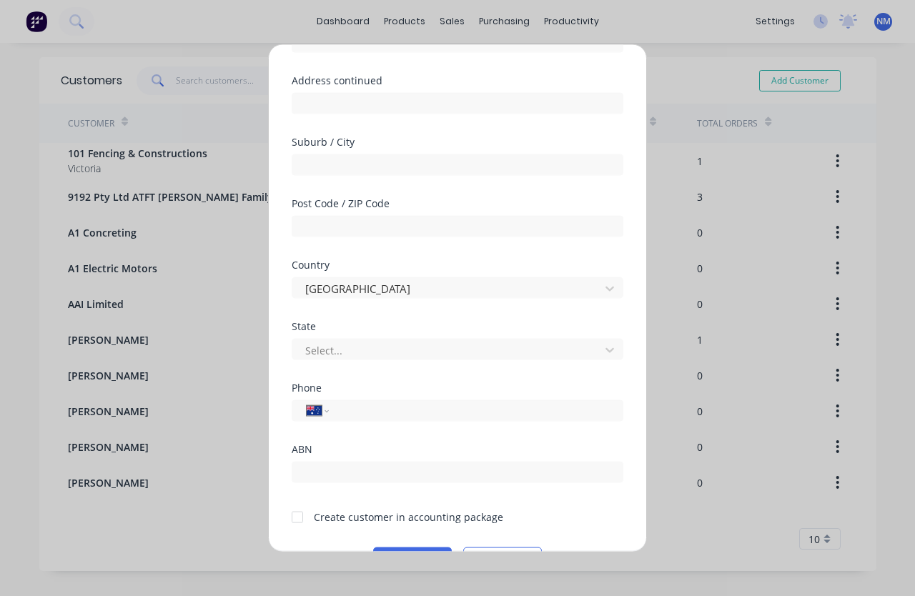
scroll to position [152, 0]
type input "Braydon"
click at [452, 403] on input "tel" at bounding box center [473, 411] width 269 height 16
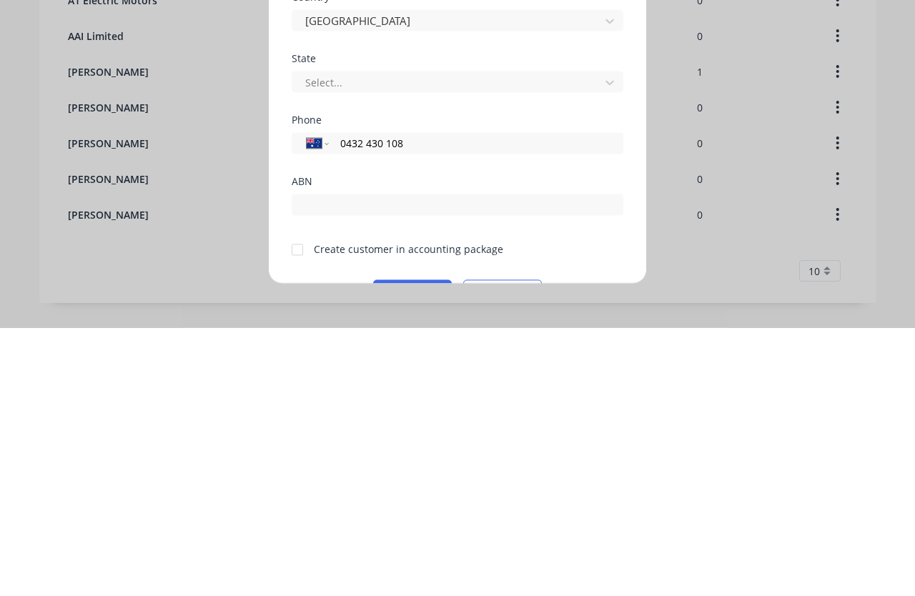
scroll to position [56, 0]
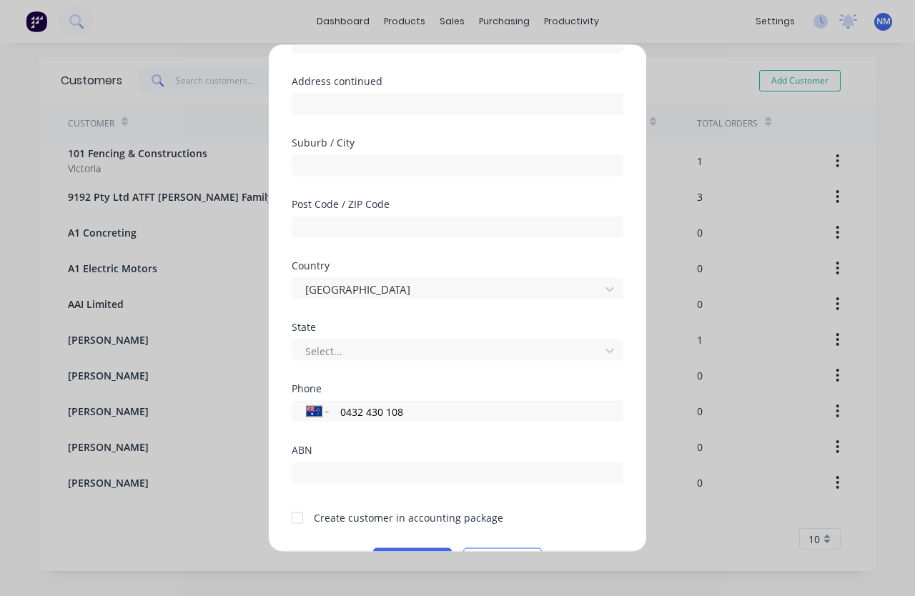
type input "0432 430 108"
click at [299, 503] on div at bounding box center [297, 517] width 29 height 29
click at [405, 548] on button "Save" at bounding box center [412, 559] width 79 height 23
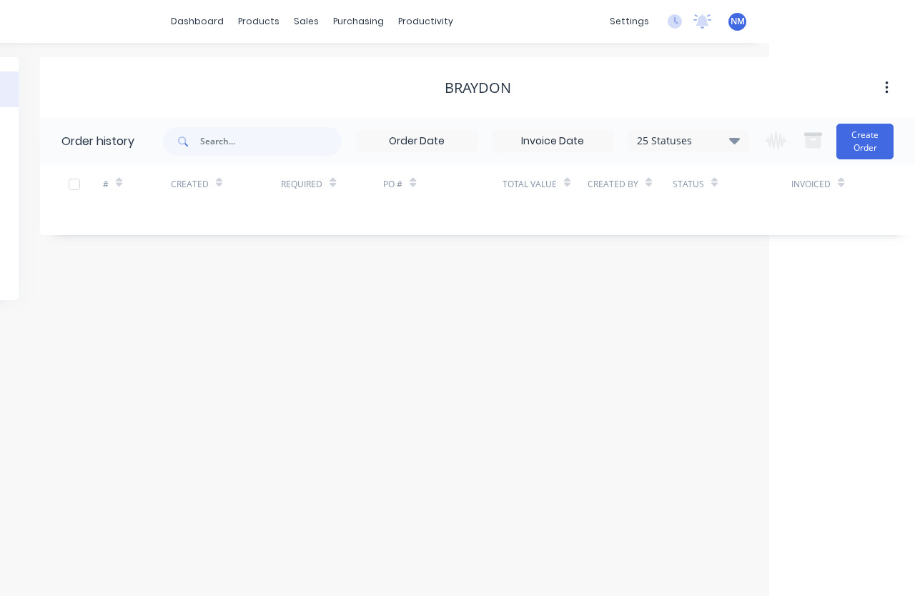
scroll to position [56, 148]
click at [578, 124] on button "Create Order" at bounding box center [864, 142] width 57 height 36
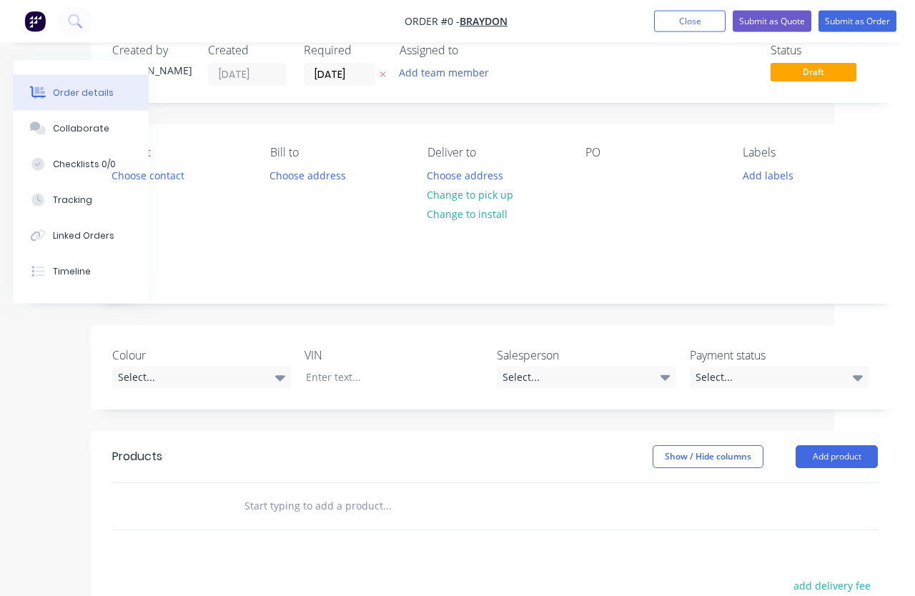
scroll to position [34, 79]
click at [578, 459] on button "Add product" at bounding box center [838, 457] width 82 height 23
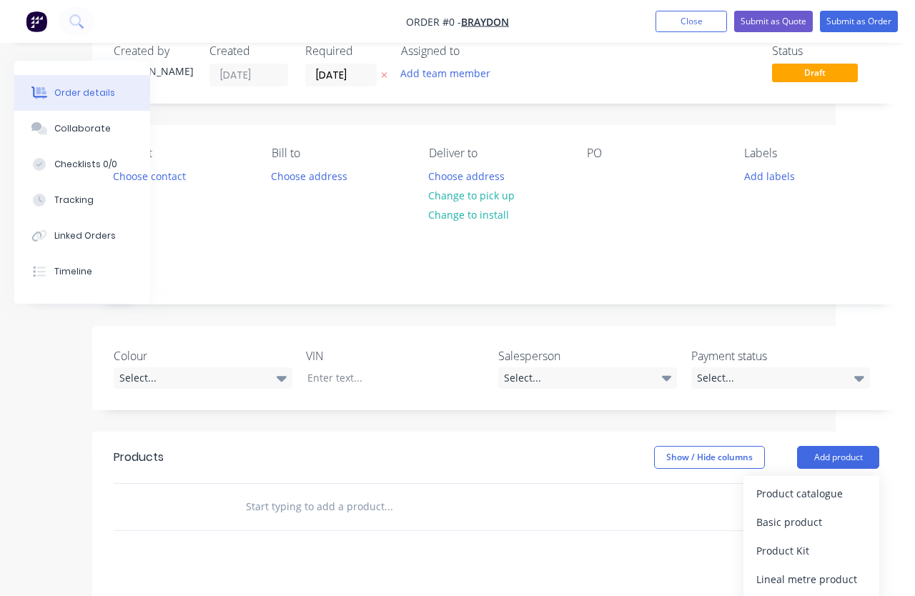
click at [578, 490] on div "Product catalogue" at bounding box center [811, 493] width 110 height 21
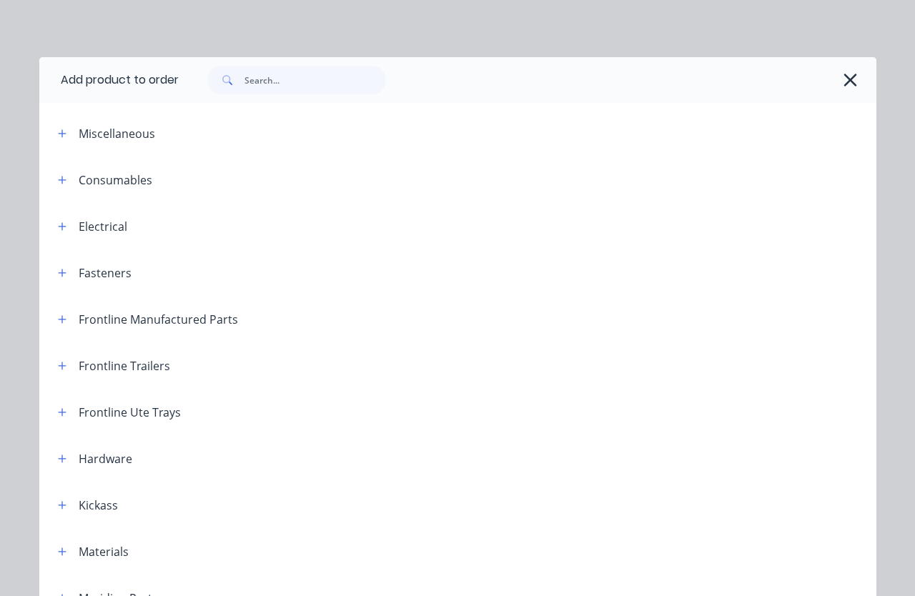
click at [68, 411] on button "button" at bounding box center [63, 412] width 18 height 18
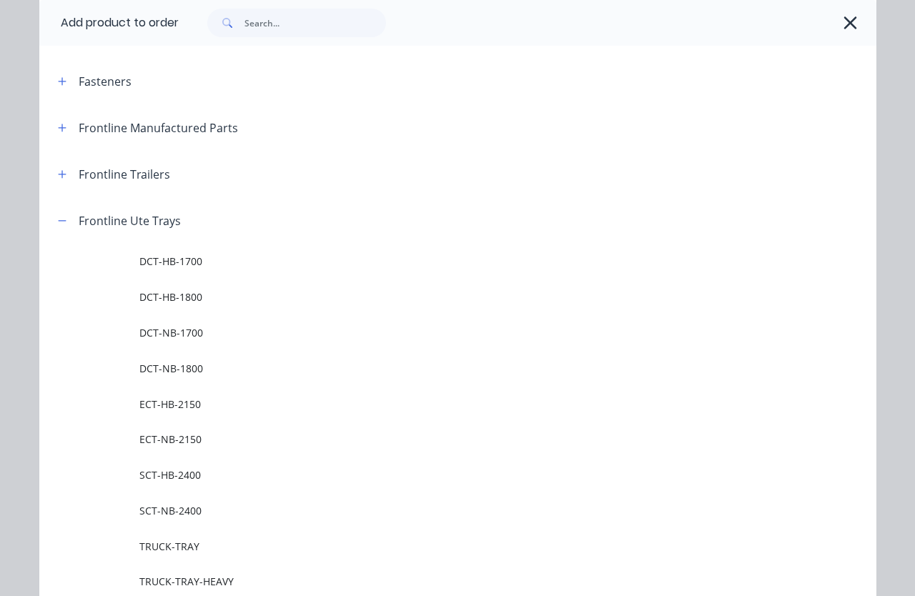
scroll to position [192, 0]
click at [221, 332] on span "DCT-NB-1700" at bounding box center [433, 331] width 589 height 15
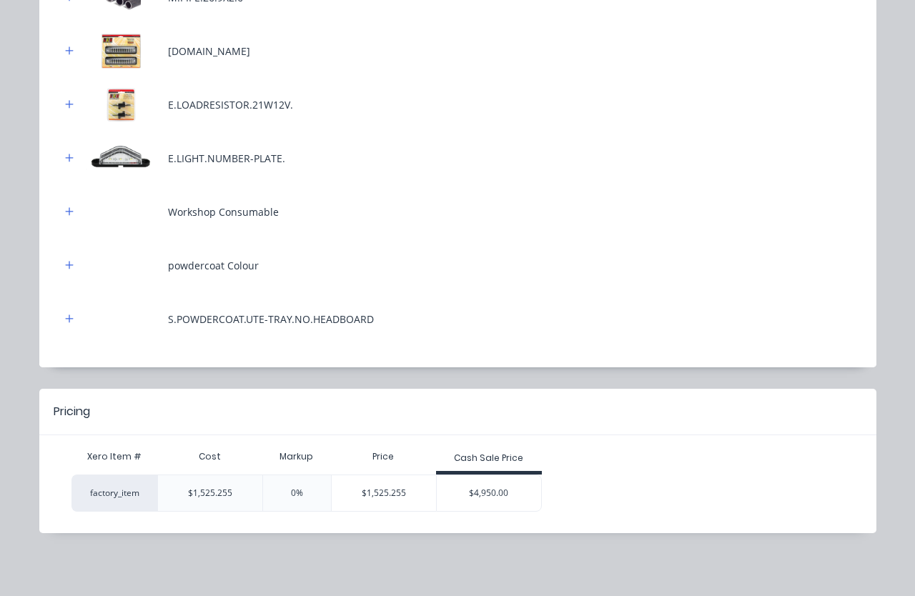
scroll to position [578, 0]
click at [508, 487] on div "$4,950.00" at bounding box center [489, 493] width 104 height 36
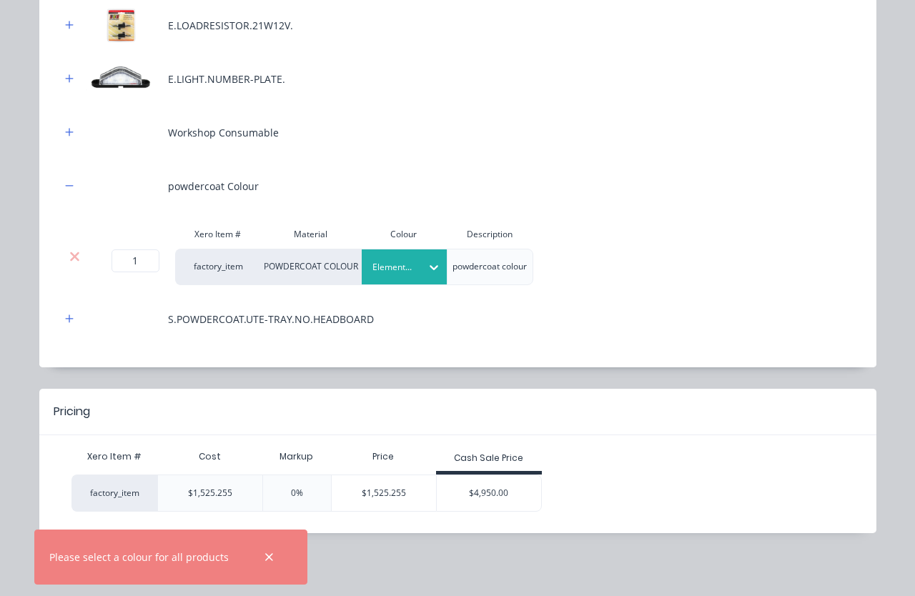
scroll to position [658, 0]
click at [494, 492] on div "$4,950.00" at bounding box center [489, 493] width 104 height 36
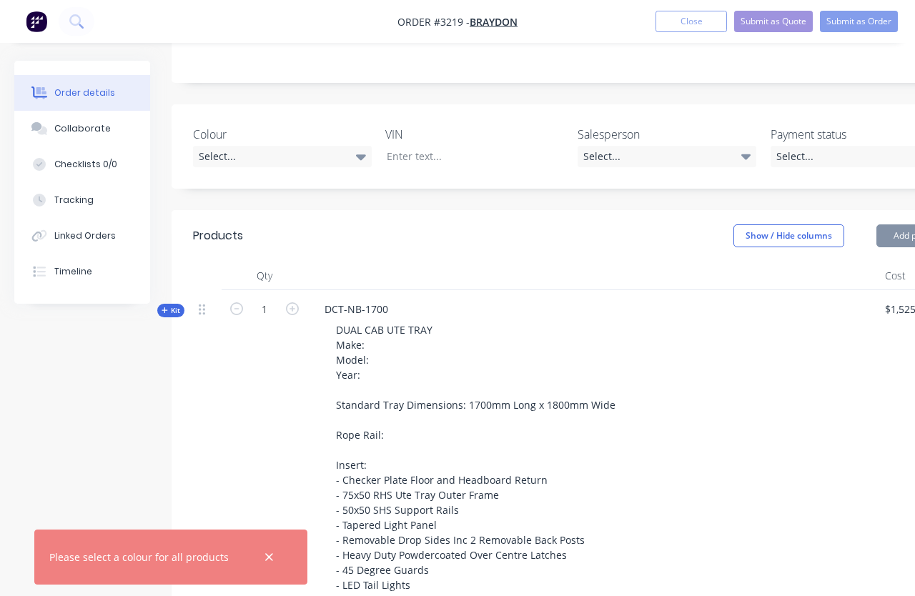
type input "224.54"
type input "$4,950.00"
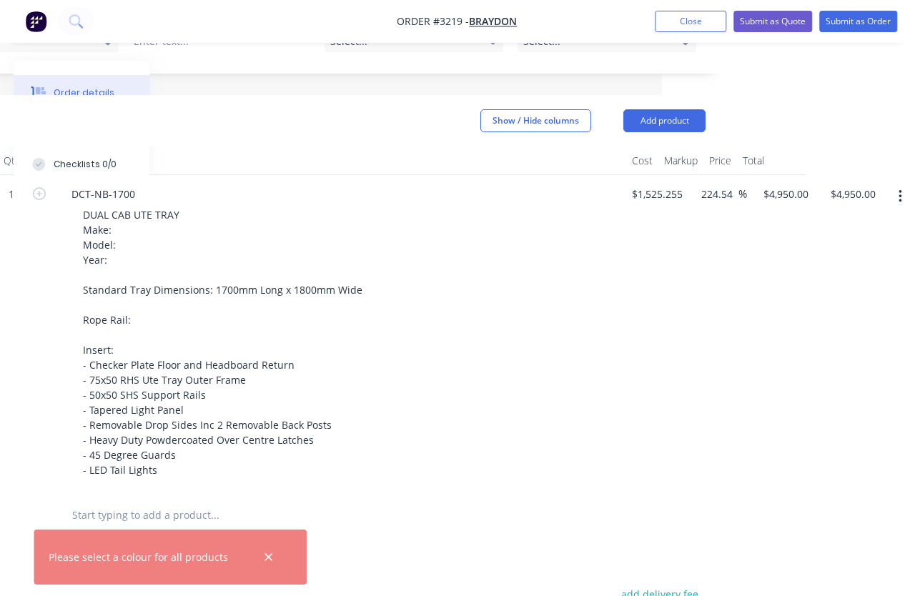
scroll to position [370, 256]
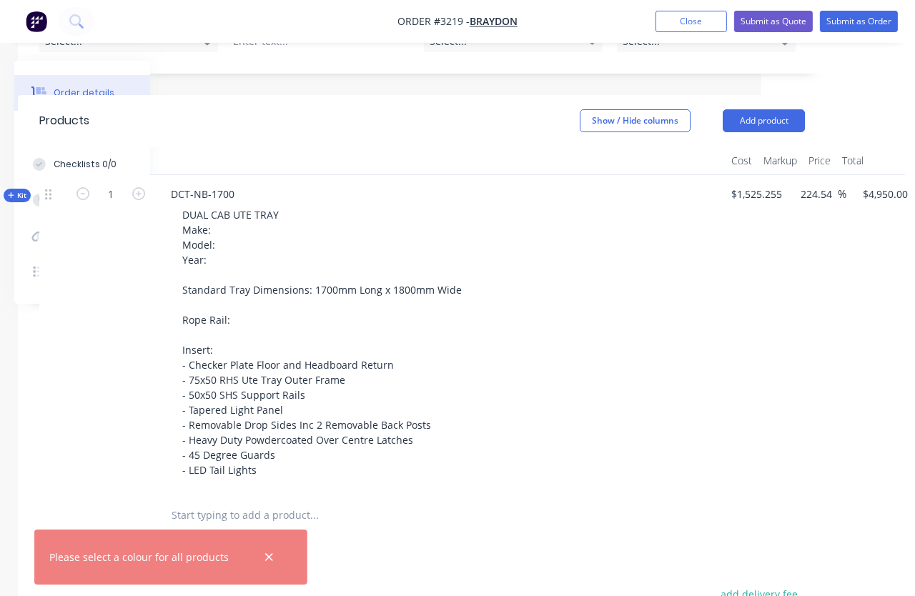
click at [578, 124] on button "Add product" at bounding box center [764, 120] width 82 height 23
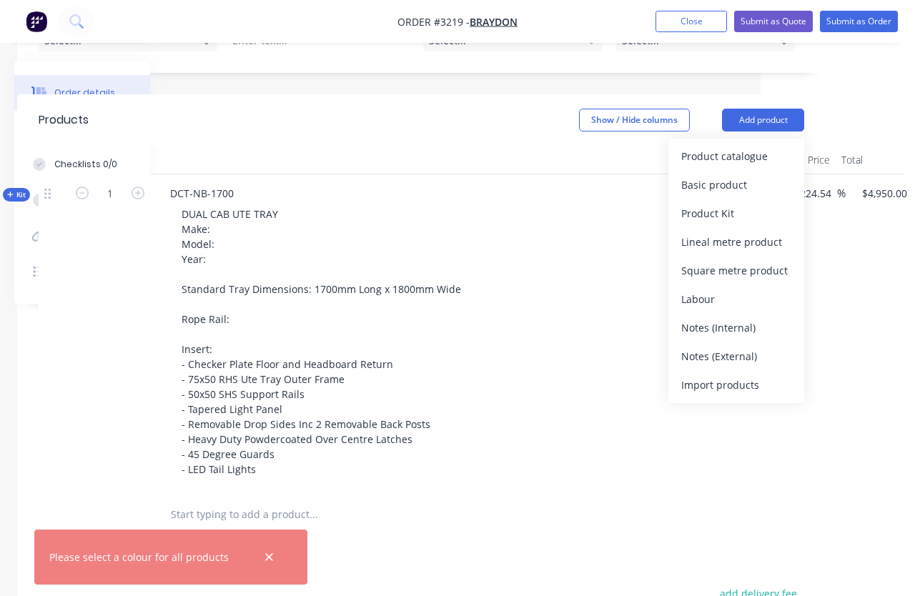
click at [578, 159] on div "Product catalogue" at bounding box center [736, 156] width 110 height 21
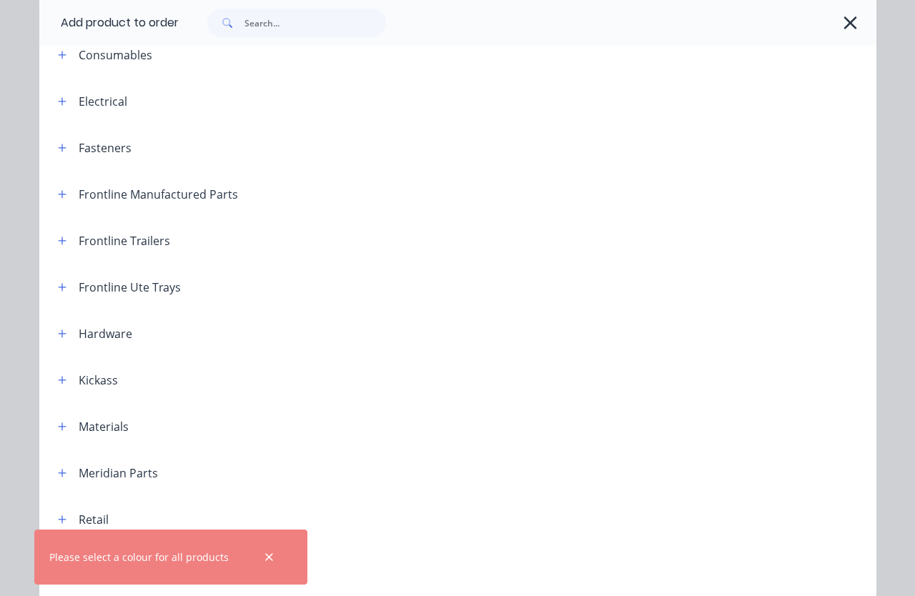
scroll to position [124, 0]
click at [60, 196] on icon "button" at bounding box center [62, 196] width 8 height 8
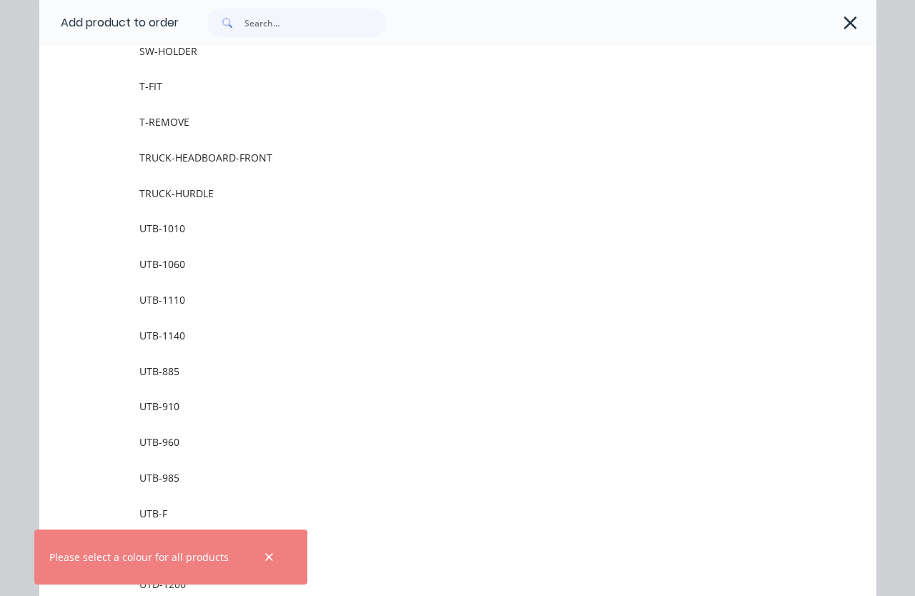
scroll to position [1922, 0]
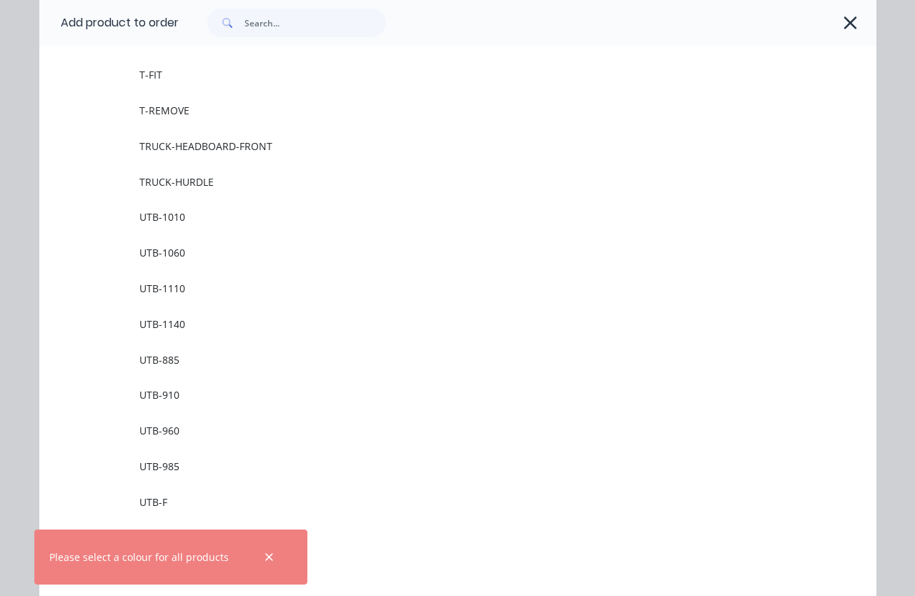
click at [192, 214] on span "UTB-1010" at bounding box center [433, 216] width 589 height 15
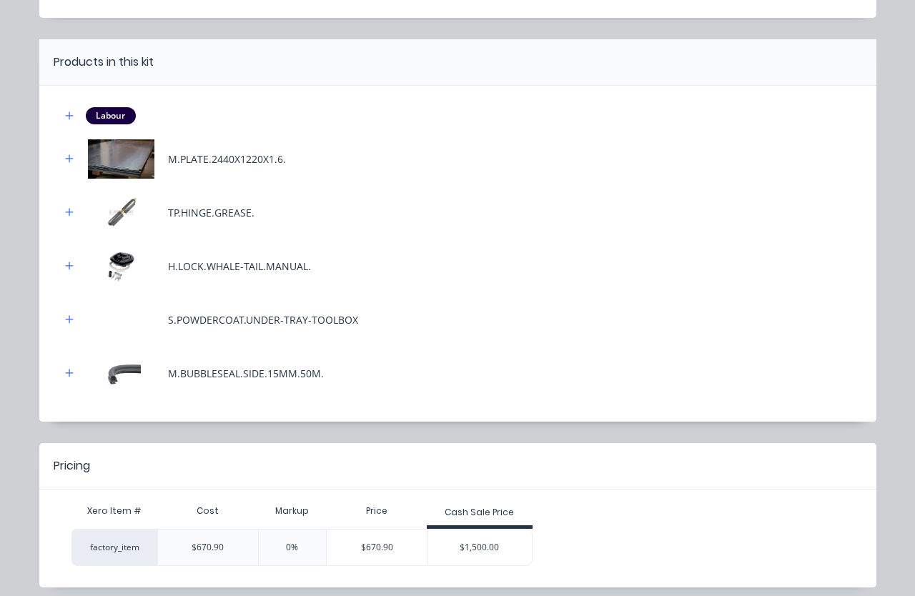
scroll to position [94, 0]
click at [481, 544] on div "$1,500.00" at bounding box center [479, 549] width 104 height 36
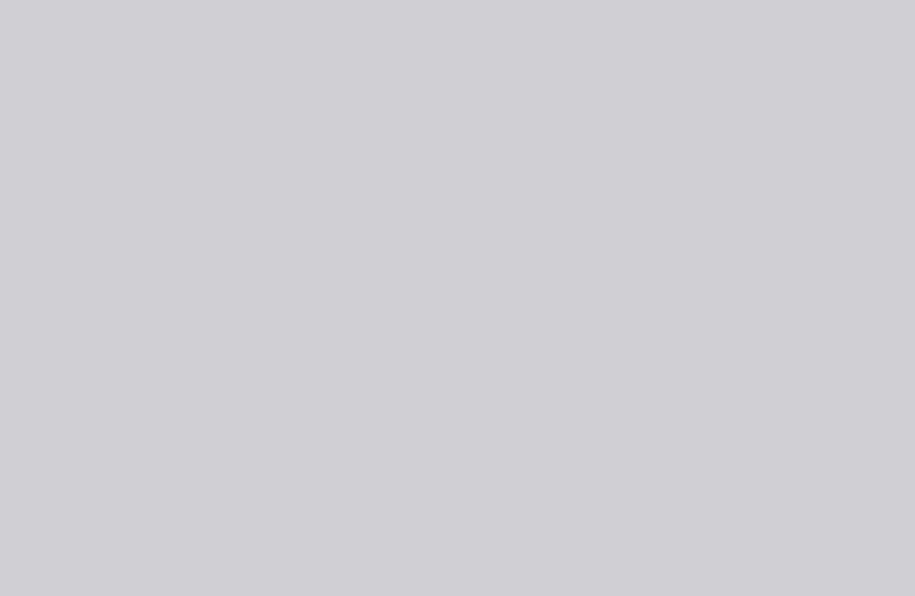
type input "123.58"
type input "$1,500.00"
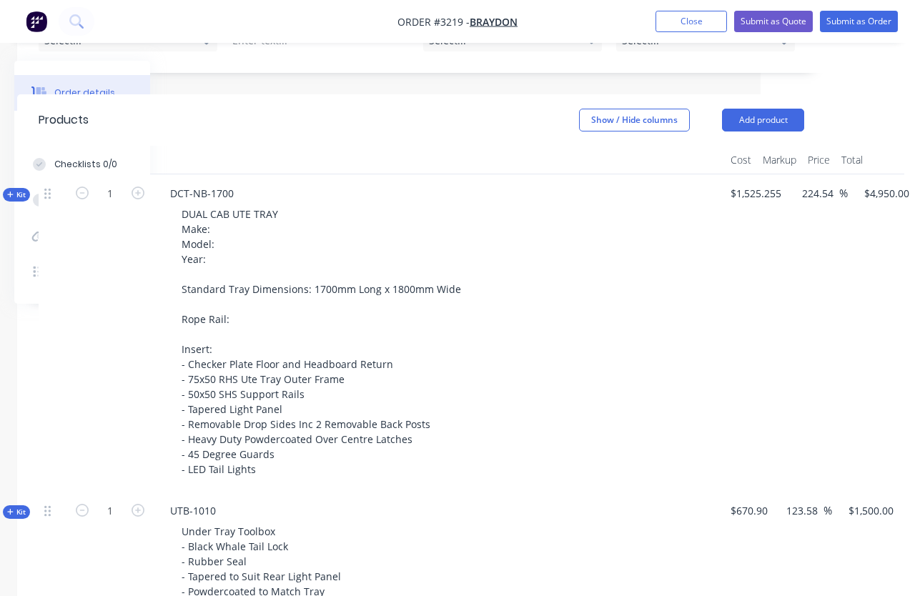
click at [578, 123] on button "Add product" at bounding box center [763, 120] width 82 height 23
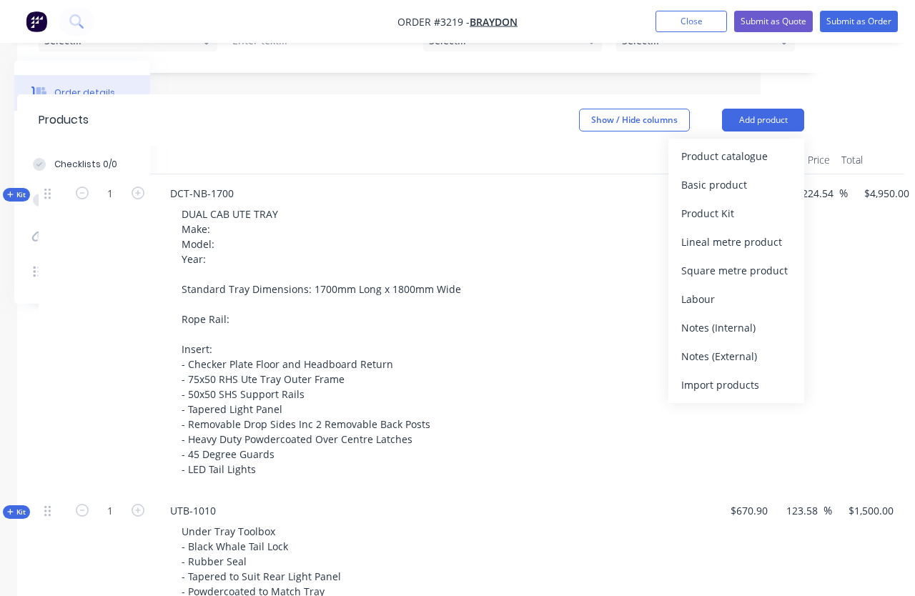
click at [578, 147] on div "Product catalogue" at bounding box center [736, 156] width 110 height 21
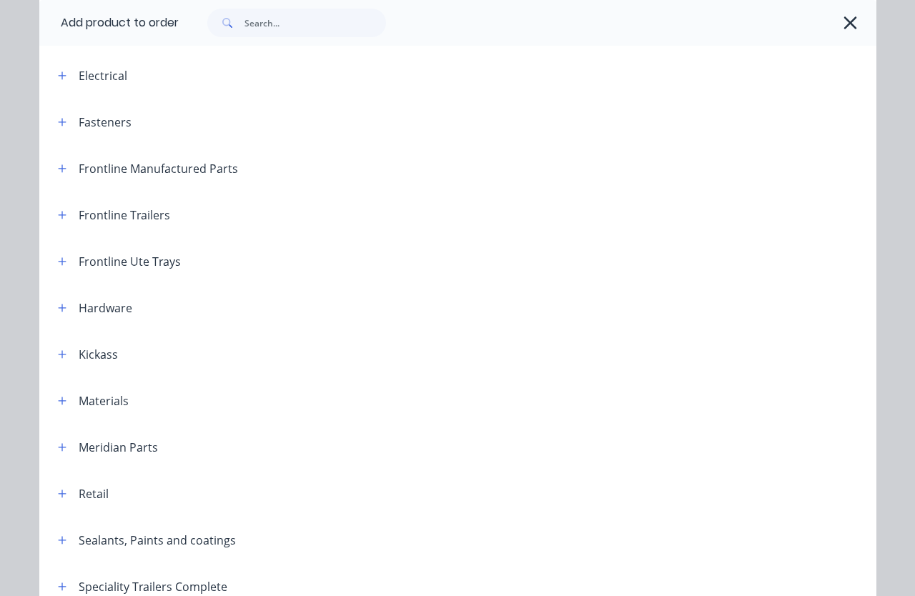
scroll to position [152, 0]
click at [61, 174] on button "button" at bounding box center [63, 168] width 18 height 18
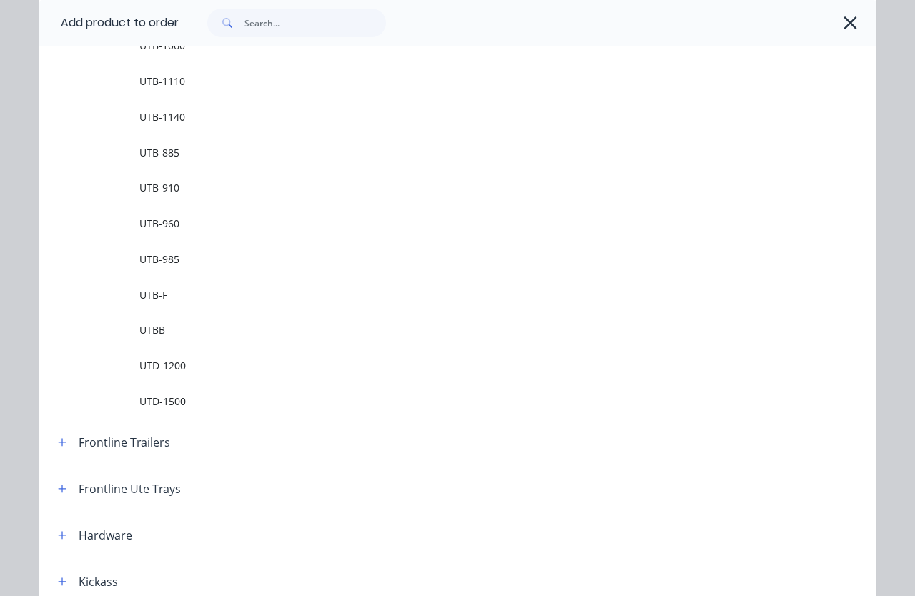
scroll to position [2131, 0]
click at [185, 399] on span "UTD-1500" at bounding box center [433, 399] width 589 height 15
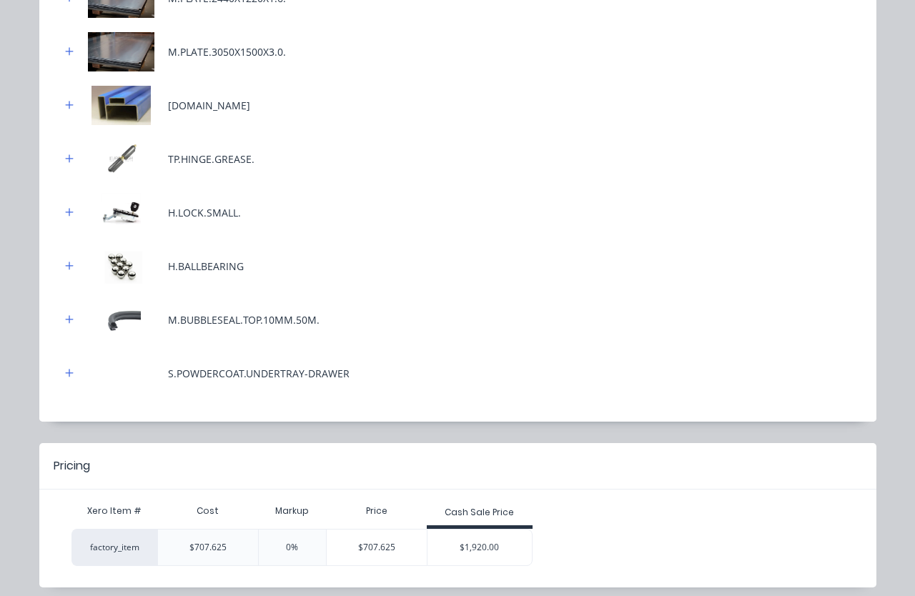
scroll to position [254, 0]
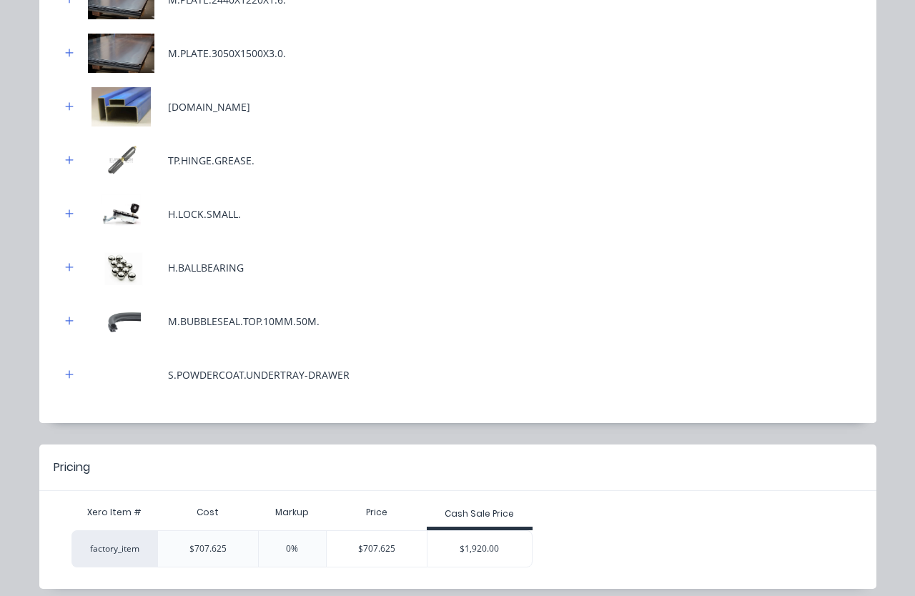
click at [483, 550] on div "$1,920.00" at bounding box center [479, 549] width 104 height 36
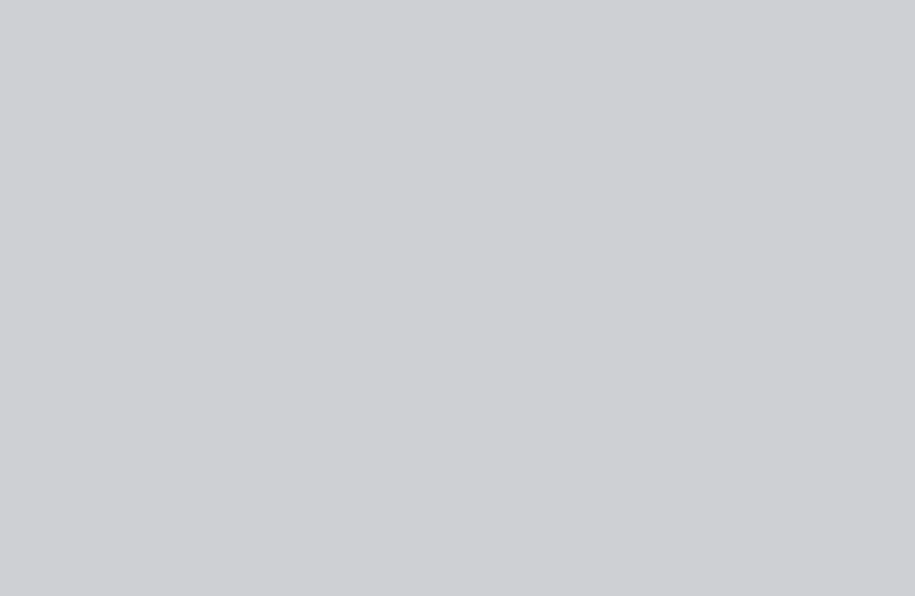
type input "171.33"
type input "$1,920.00"
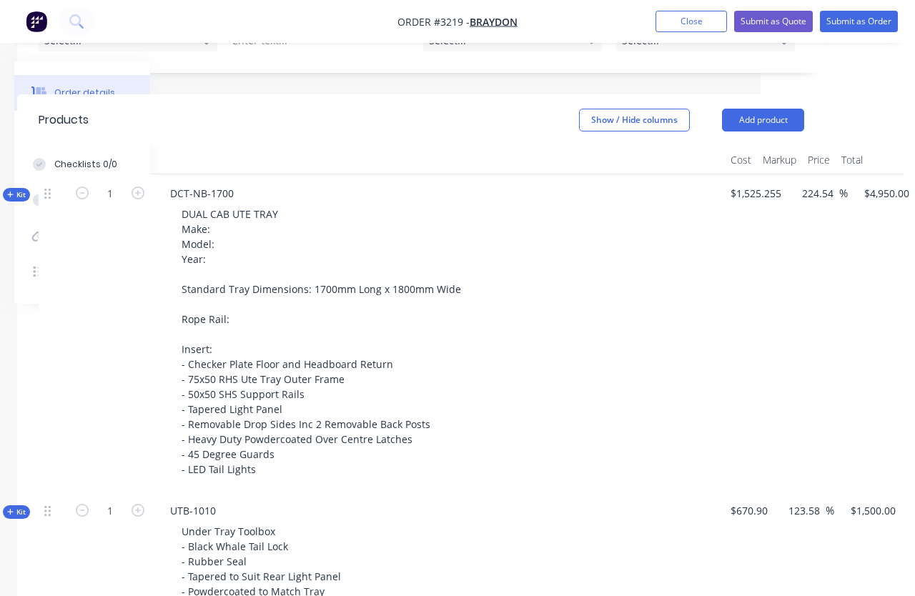
click at [578, 118] on button "Add product" at bounding box center [763, 120] width 82 height 23
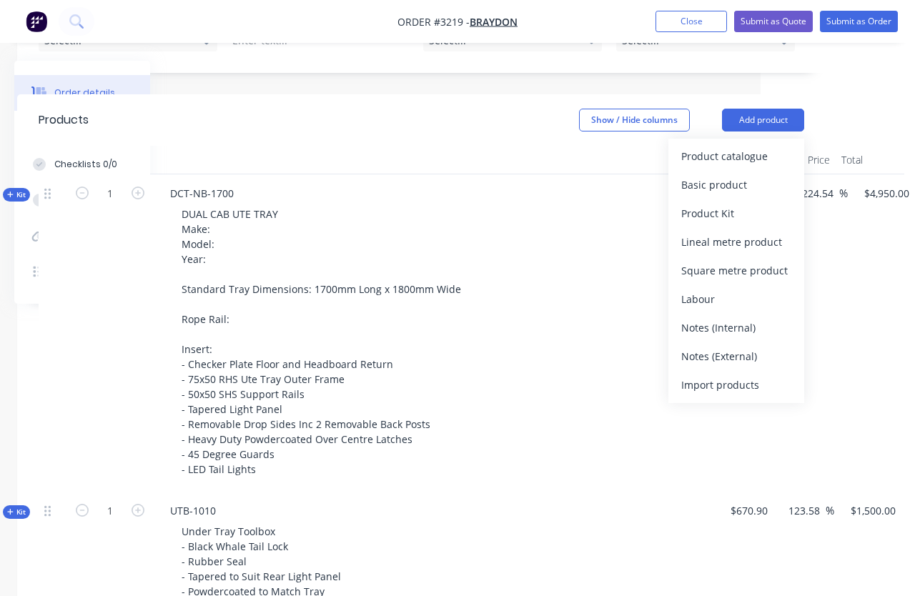
click at [578, 159] on div "Product catalogue" at bounding box center [736, 156] width 110 height 21
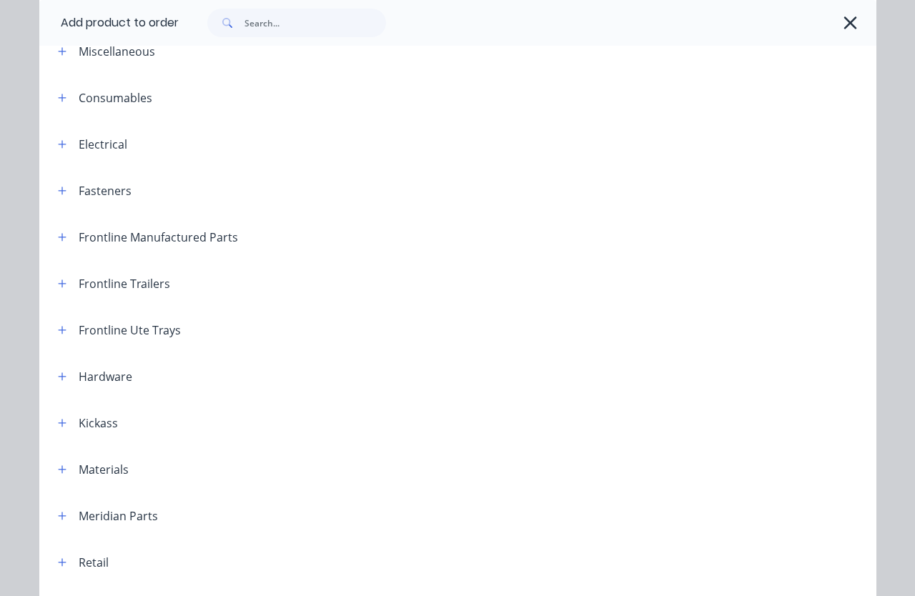
scroll to position [39, 0]
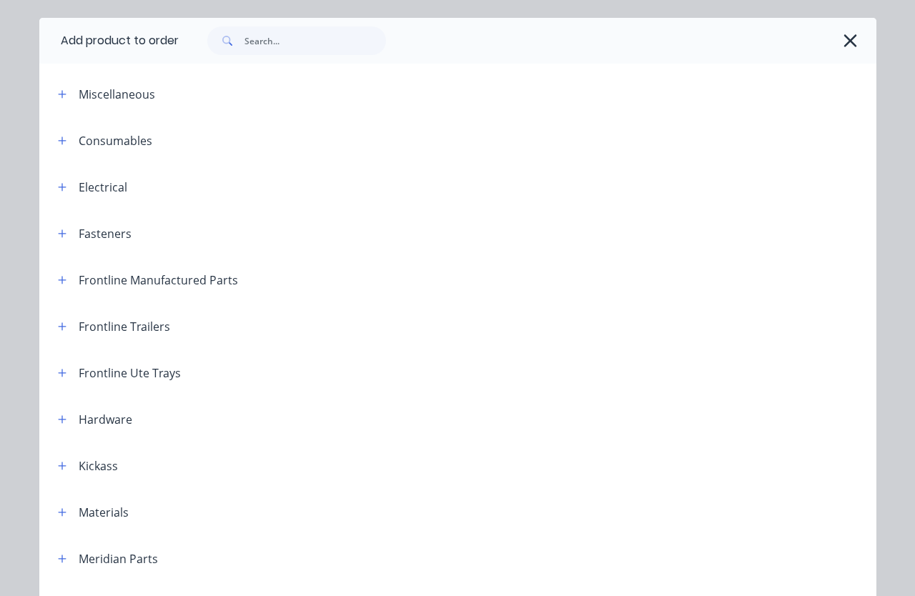
click at [71, 278] on button "button" at bounding box center [63, 280] width 18 height 18
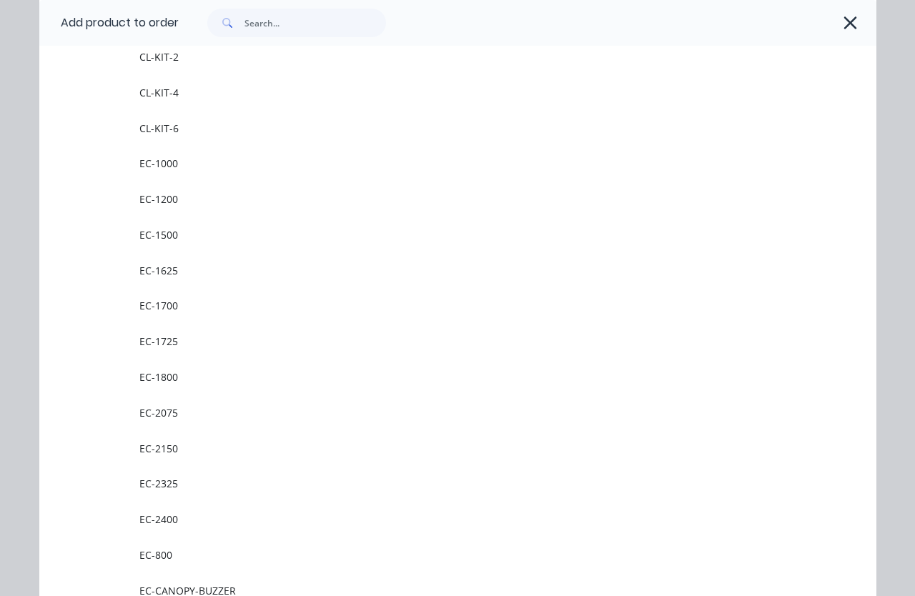
scroll to position [373, 0]
click at [174, 198] on span "EC-1200" at bounding box center [433, 200] width 589 height 15
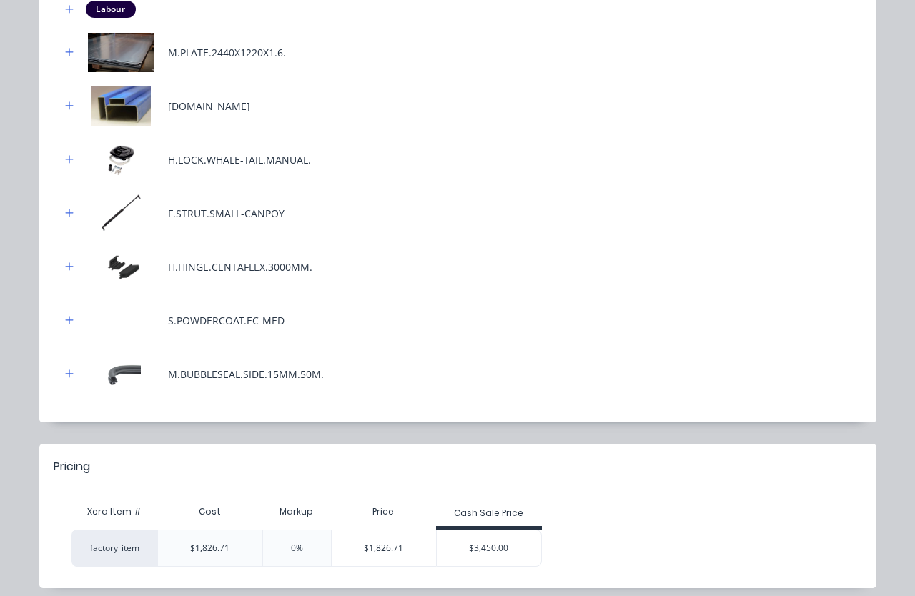
scroll to position [201, 0]
click at [491, 557] on div "$3,450.00" at bounding box center [489, 549] width 104 height 36
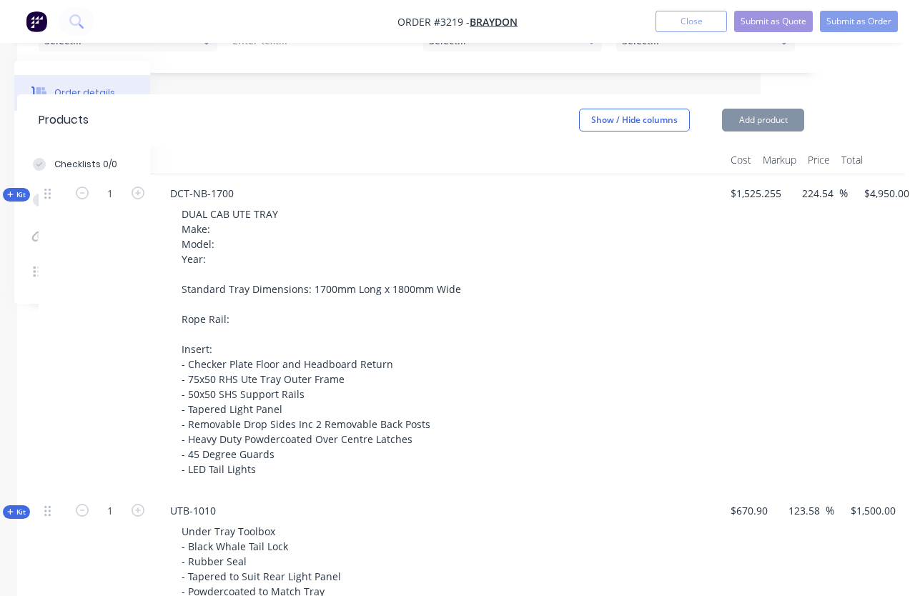
type input "88.86"
type input "$3,450.00"
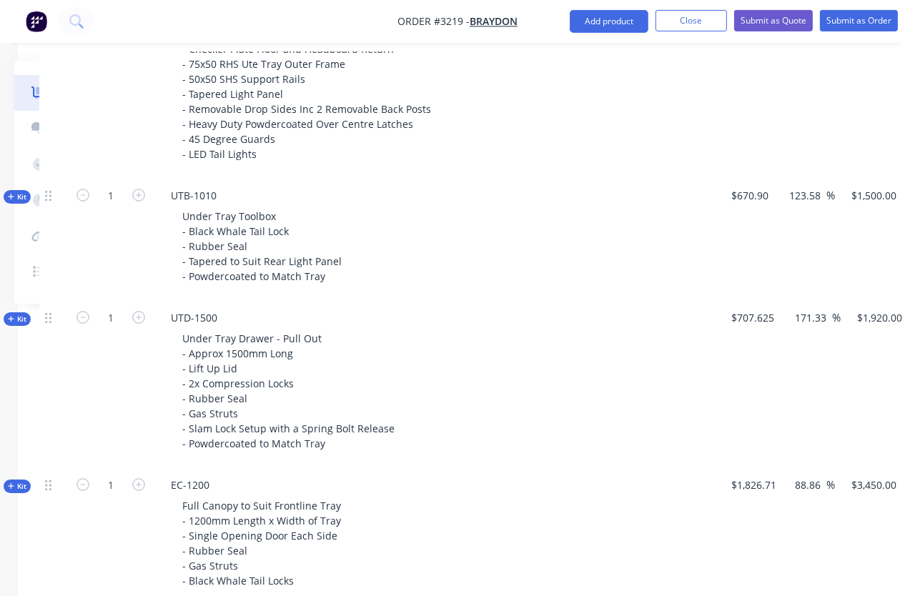
scroll to position [687, 154]
click at [578, 16] on button "Submit as Quote" at bounding box center [773, 20] width 79 height 21
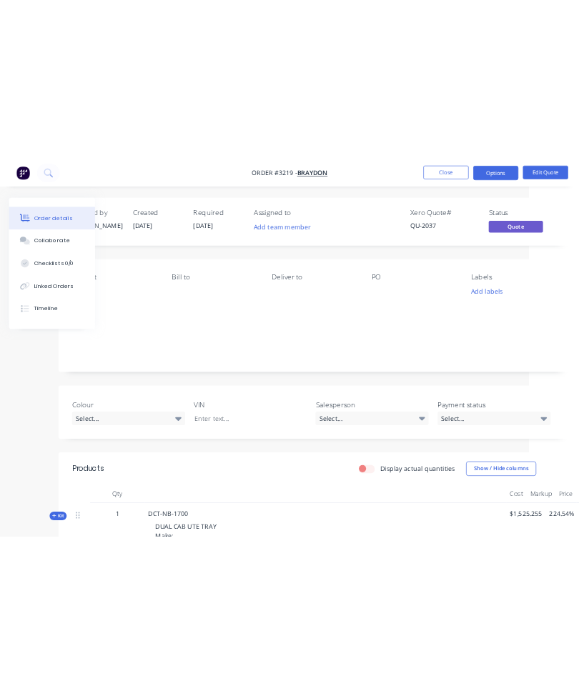
scroll to position [0, 0]
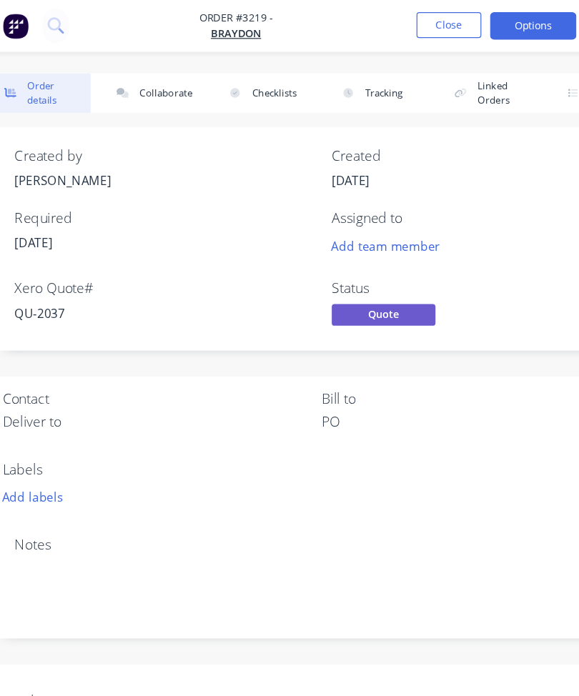
click at [442, 28] on button "Options" at bounding box center [464, 21] width 71 height 23
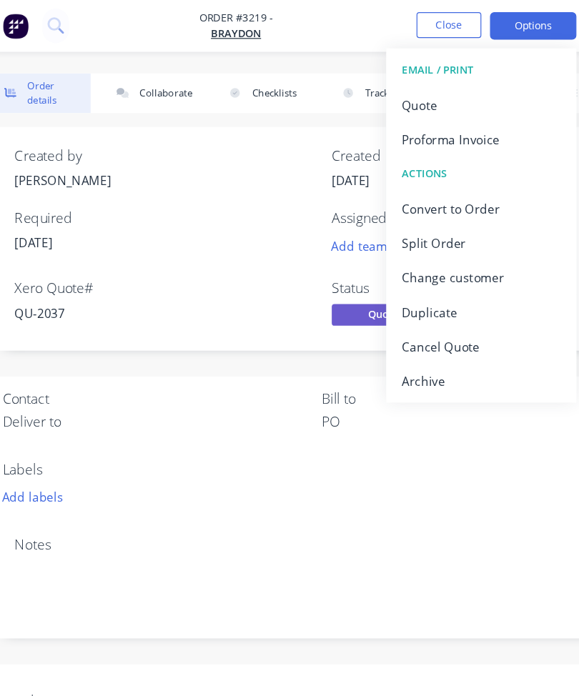
click at [369, 89] on div "Quote" at bounding box center [422, 86] width 132 height 21
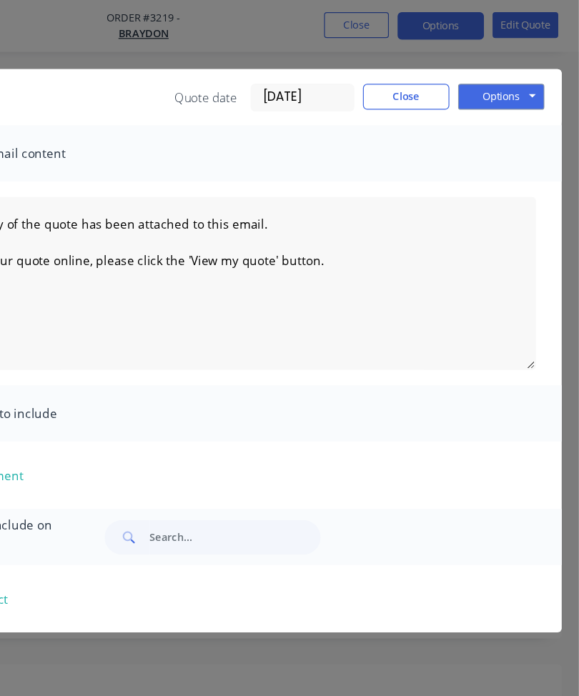
click at [479, 80] on button "Options" at bounding box center [514, 79] width 71 height 21
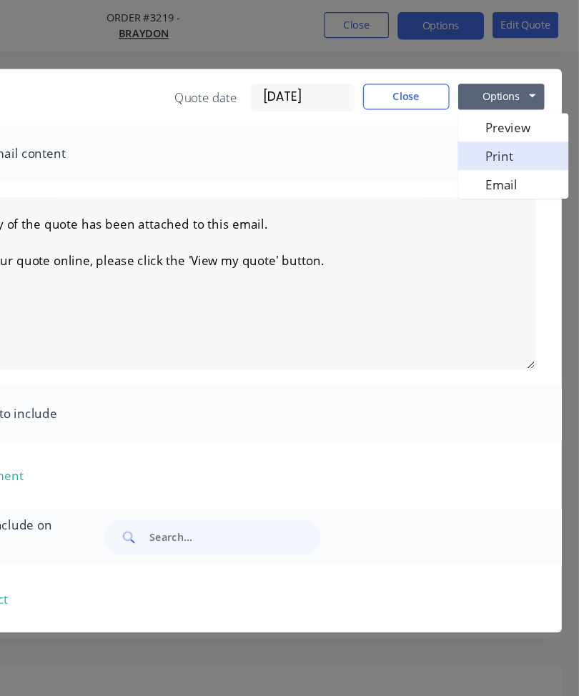
click at [479, 132] on button "Print" at bounding box center [524, 129] width 91 height 24
